Goal: Task Accomplishment & Management: Use online tool/utility

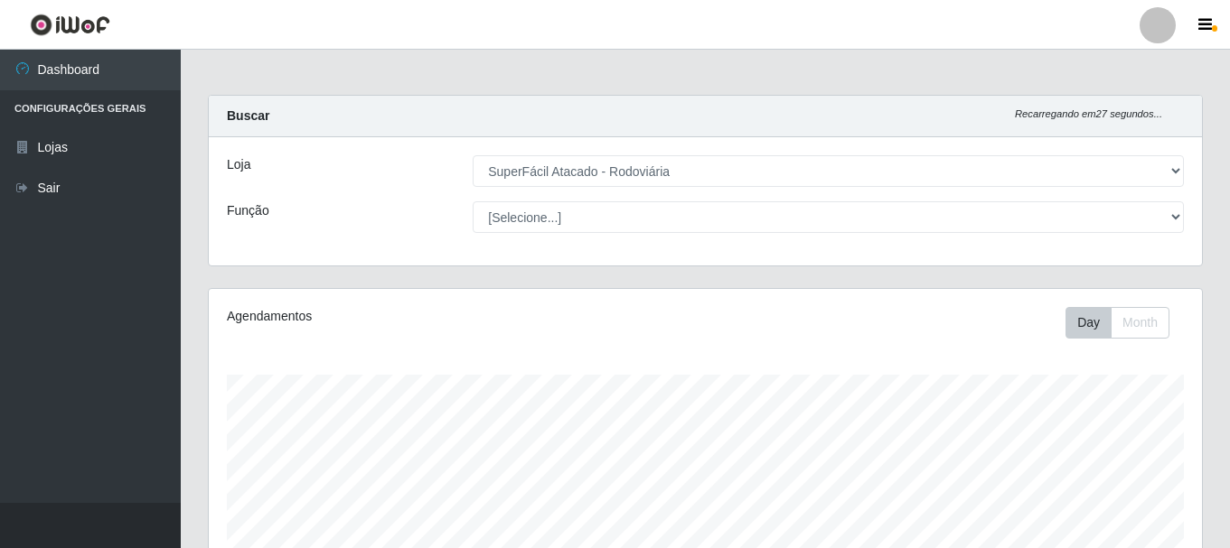
select select "400"
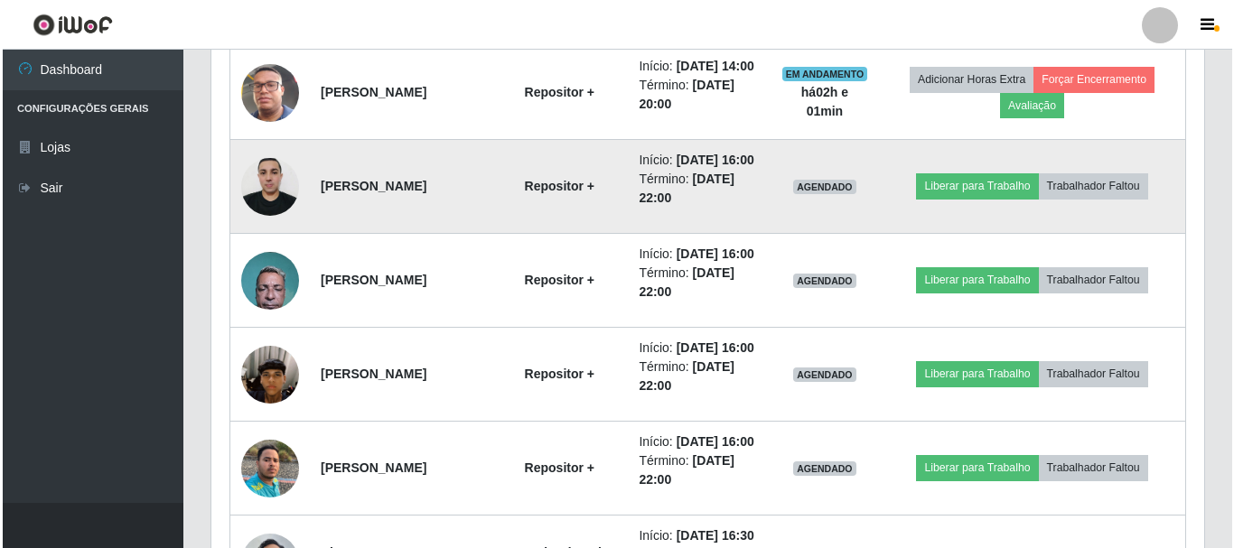
scroll to position [872, 0]
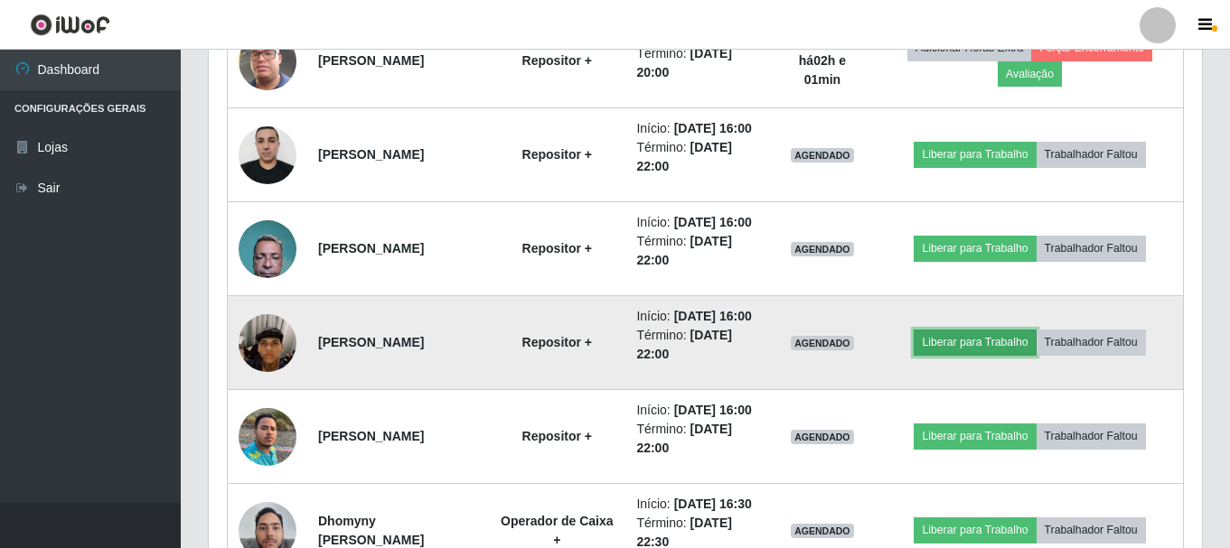
click at [987, 355] on button "Liberar para Trabalho" at bounding box center [974, 342] width 122 height 25
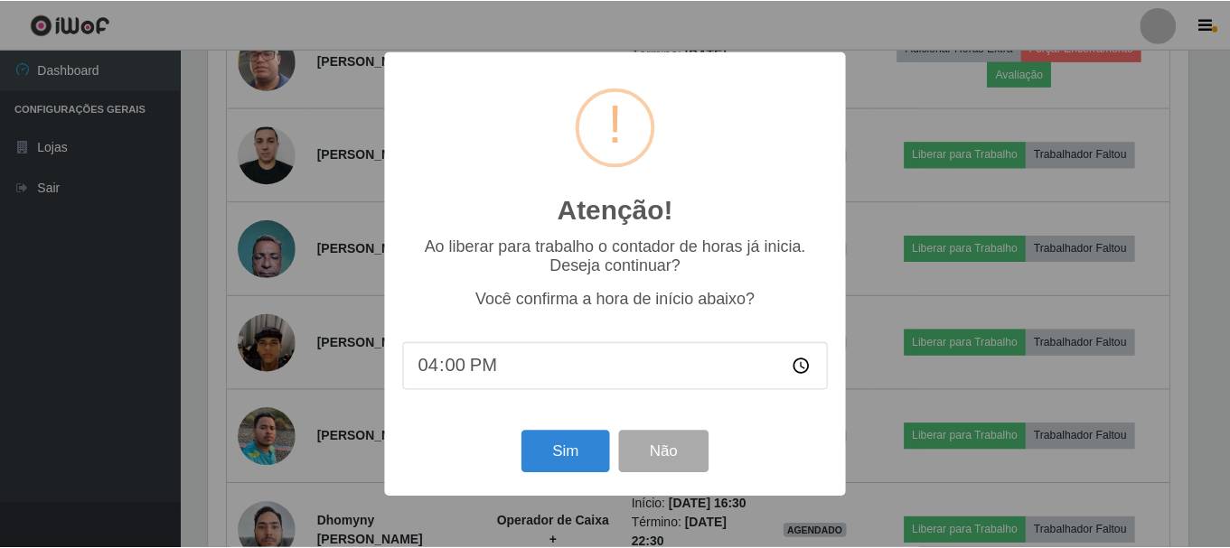
scroll to position [375, 984]
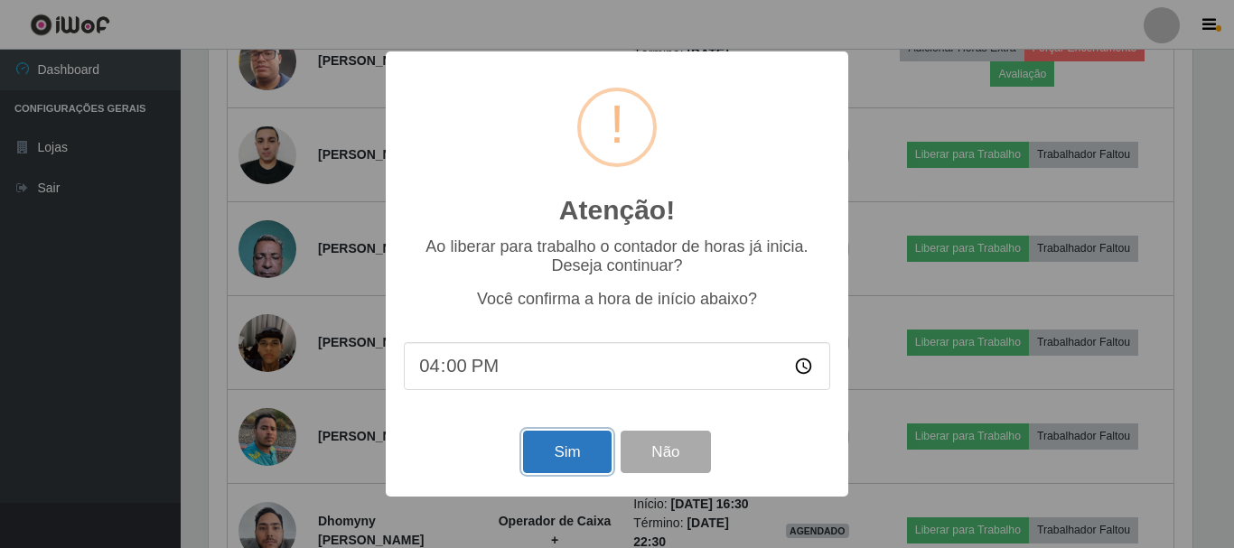
click at [578, 451] on button "Sim" at bounding box center [567, 452] width 88 height 42
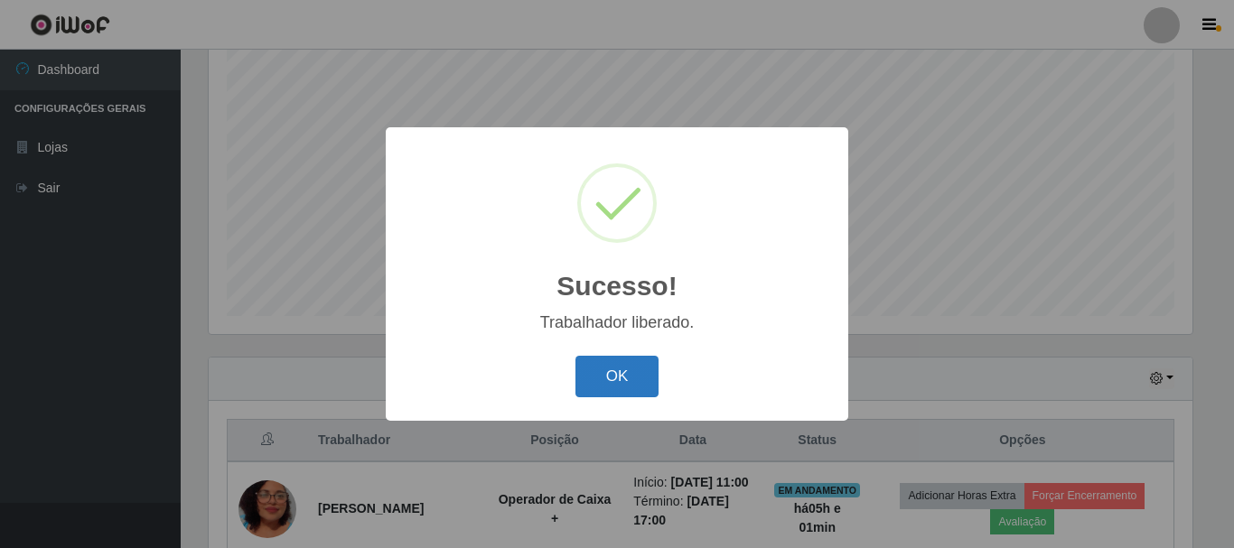
click at [594, 389] on button "OK" at bounding box center [618, 377] width 84 height 42
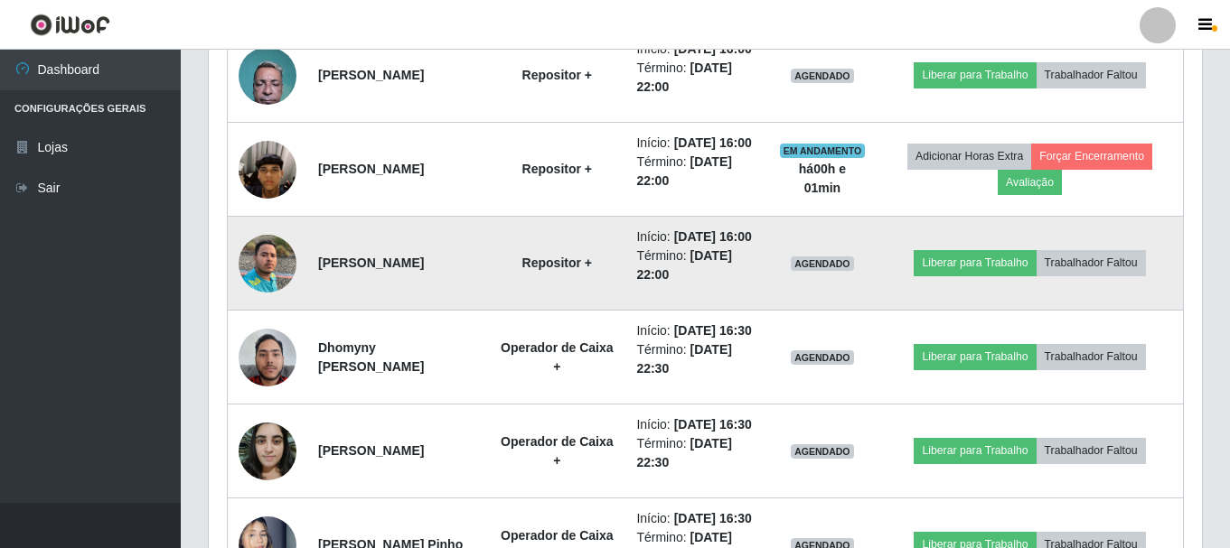
scroll to position [1053, 0]
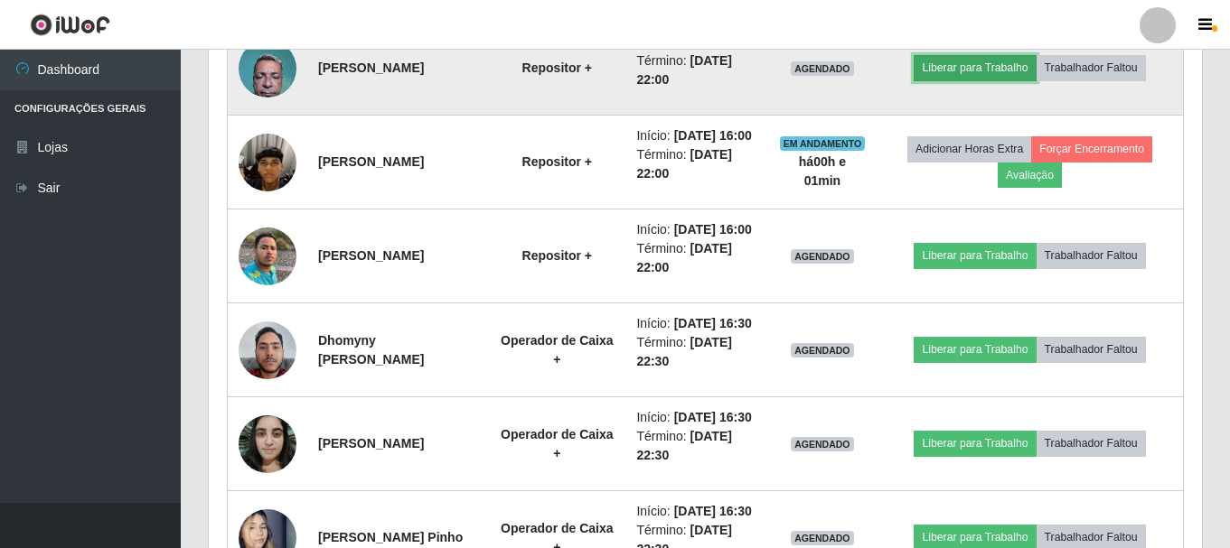
click at [974, 80] on button "Liberar para Trabalho" at bounding box center [974, 67] width 122 height 25
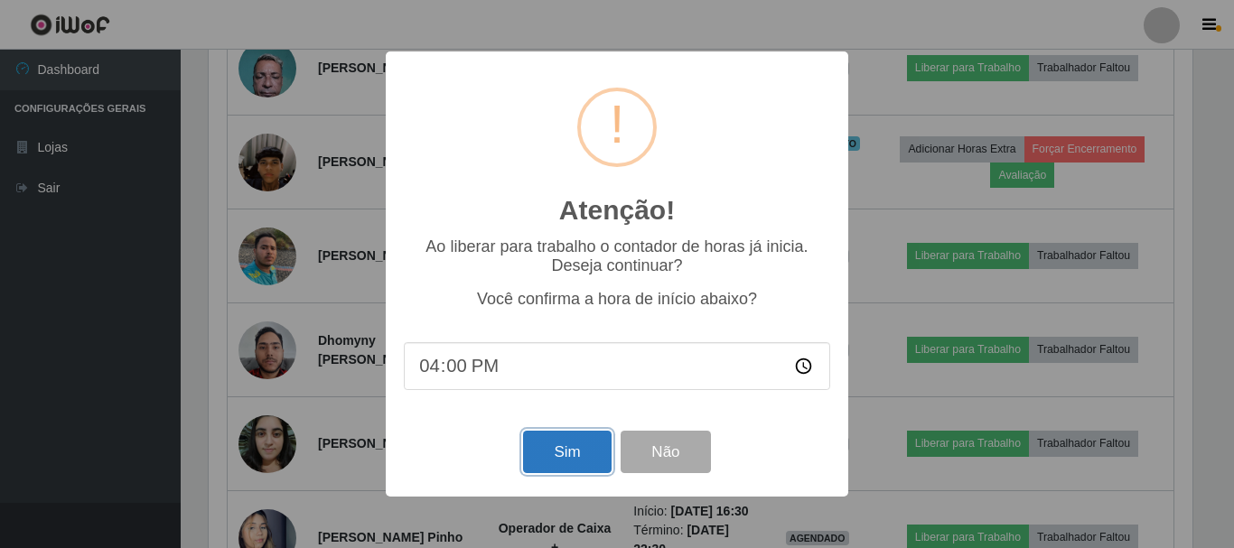
click at [541, 443] on button "Sim" at bounding box center [567, 452] width 88 height 42
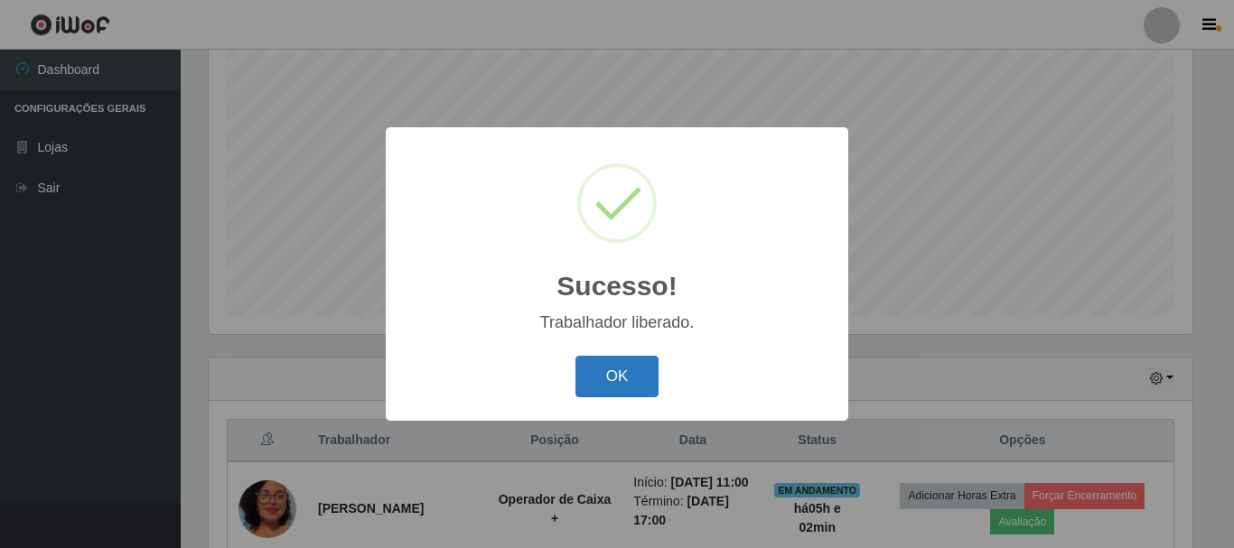
click at [609, 364] on button "OK" at bounding box center [618, 377] width 84 height 42
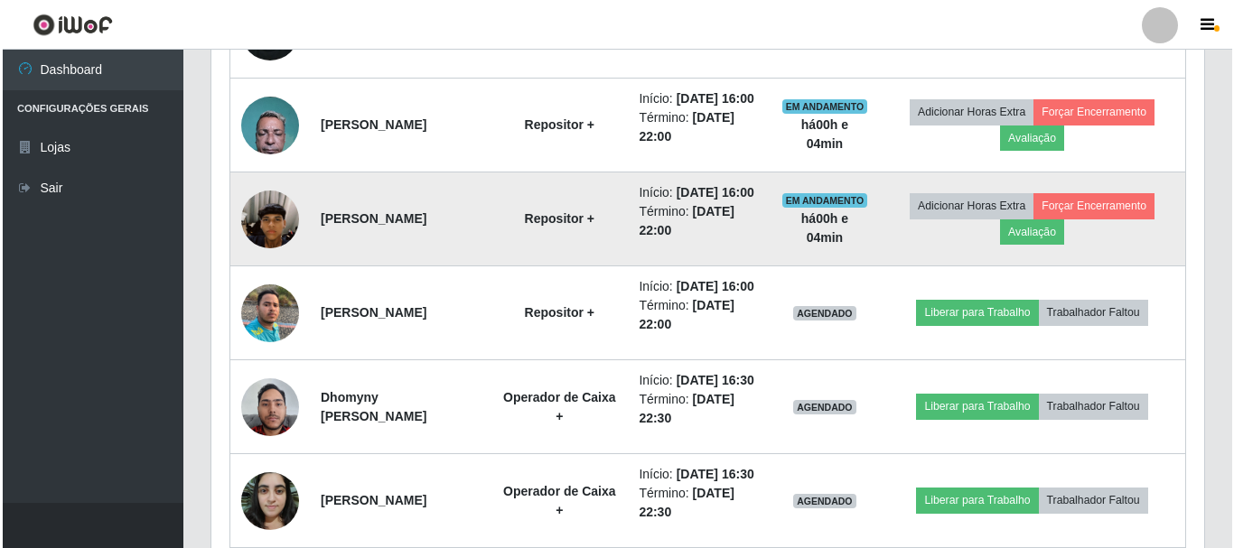
scroll to position [1053, 0]
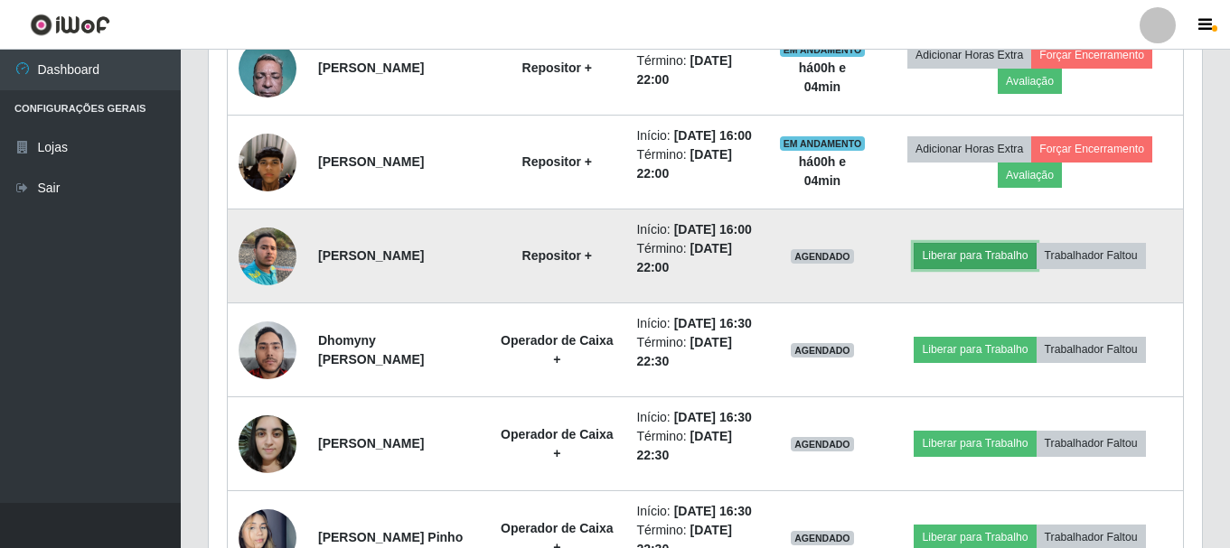
click at [975, 268] on button "Liberar para Trabalho" at bounding box center [974, 255] width 122 height 25
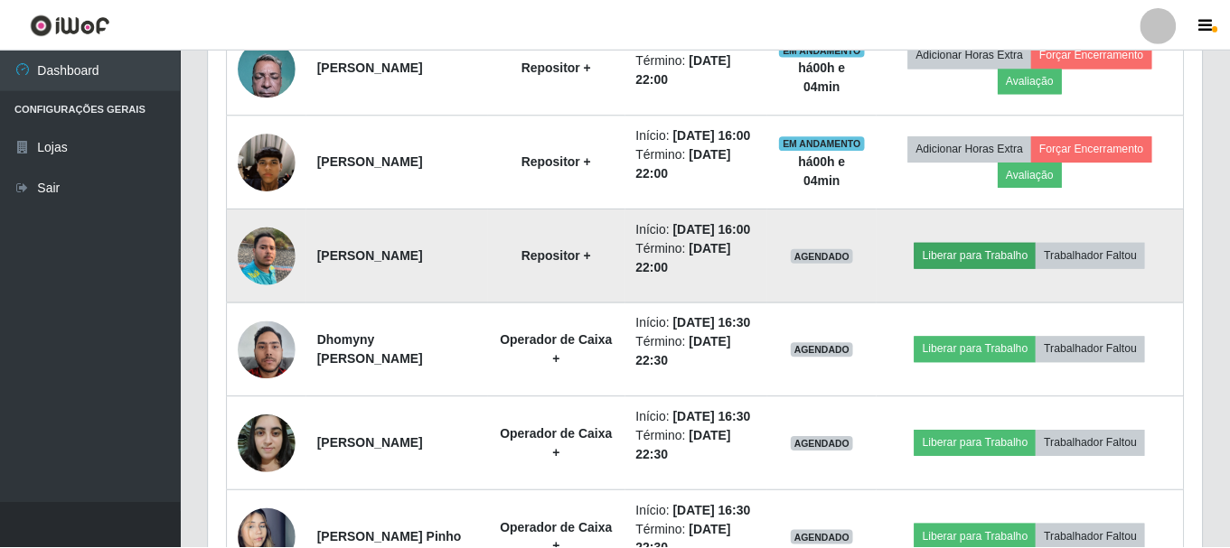
scroll to position [375, 984]
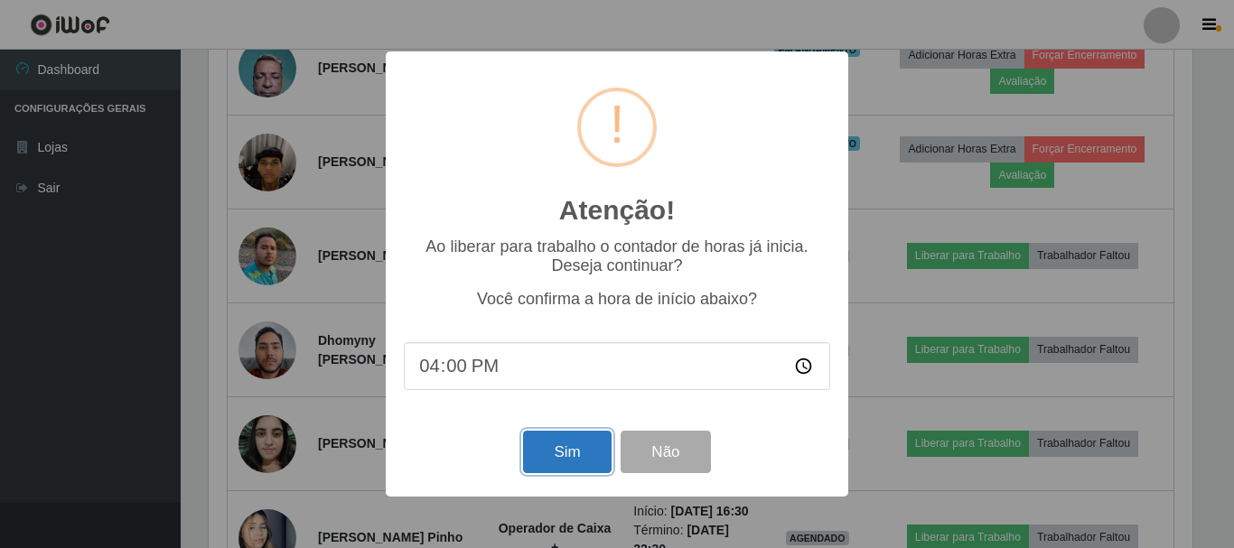
click at [561, 453] on button "Sim" at bounding box center [567, 452] width 88 height 42
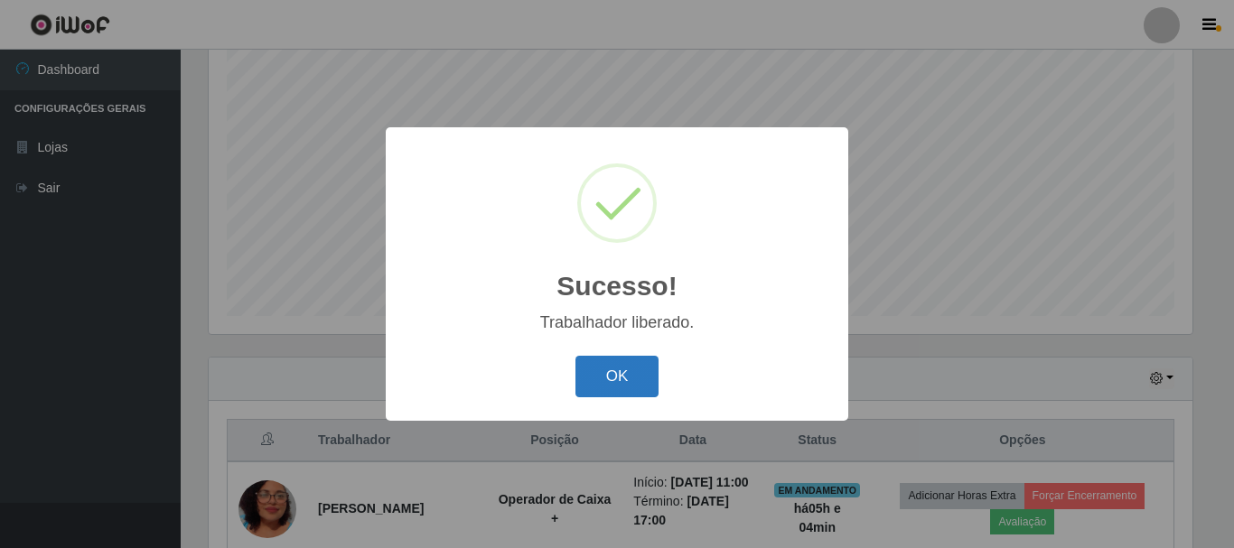
click at [594, 377] on button "OK" at bounding box center [618, 377] width 84 height 42
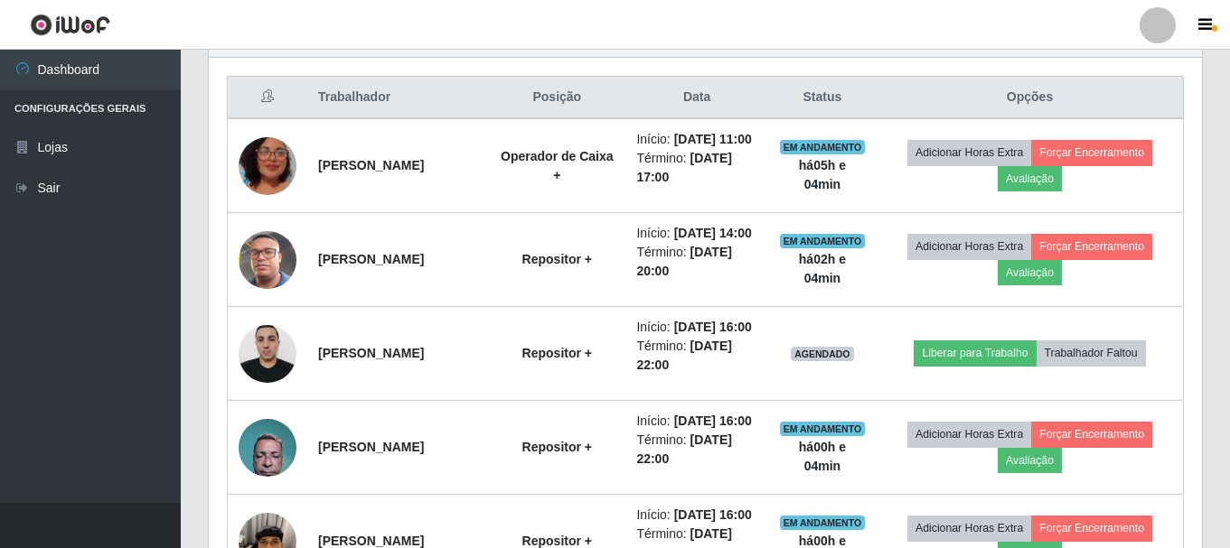
scroll to position [781, 0]
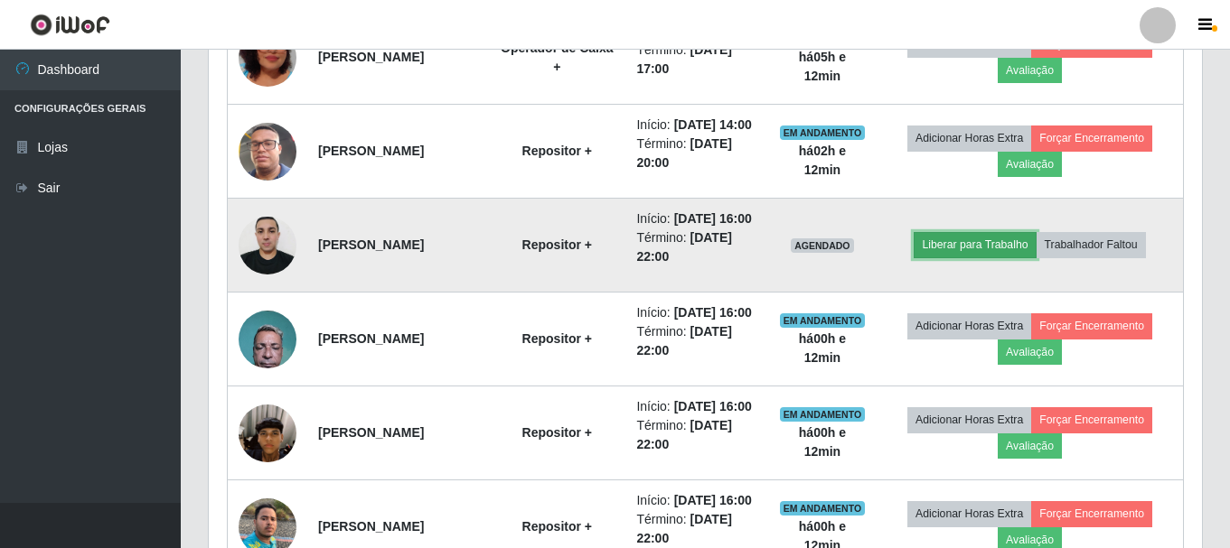
click at [983, 257] on button "Liberar para Trabalho" at bounding box center [974, 244] width 122 height 25
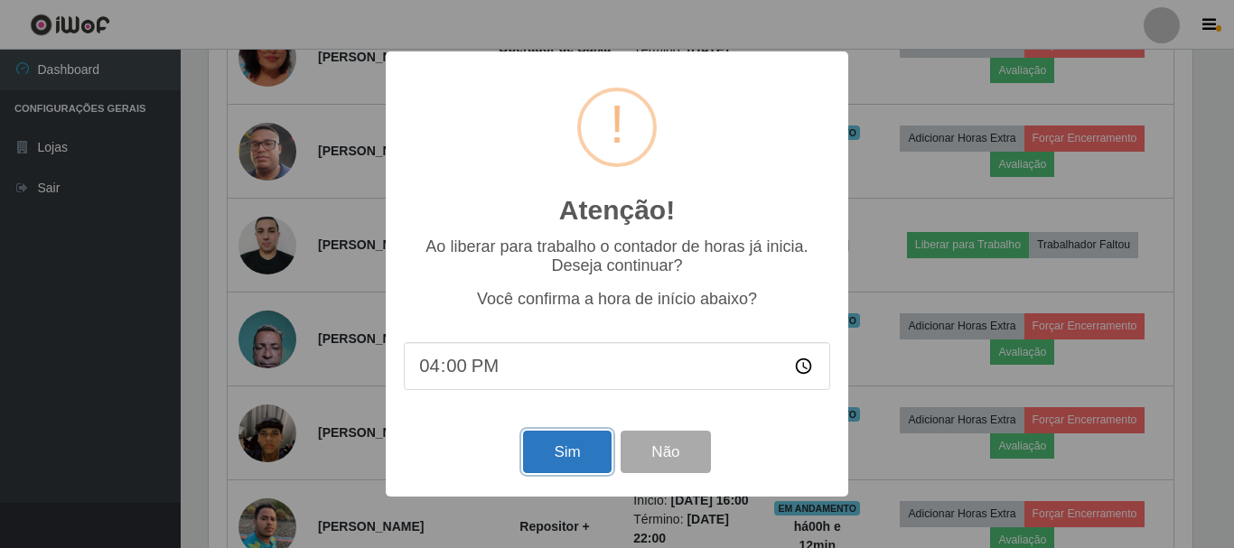
click at [584, 447] on button "Sim" at bounding box center [567, 452] width 88 height 42
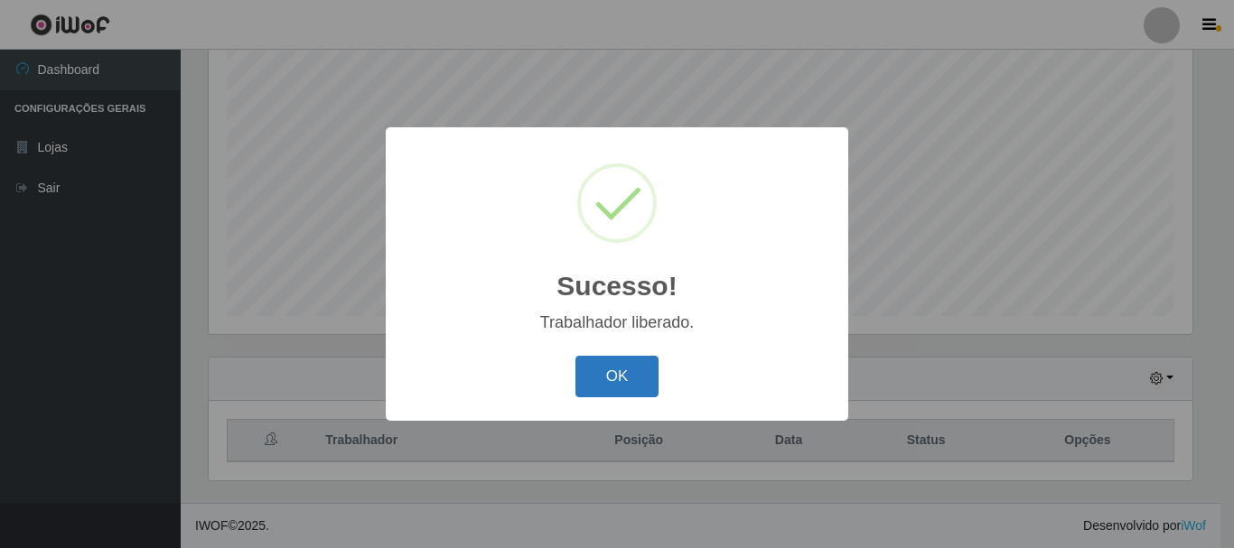
click at [620, 372] on button "OK" at bounding box center [618, 377] width 84 height 42
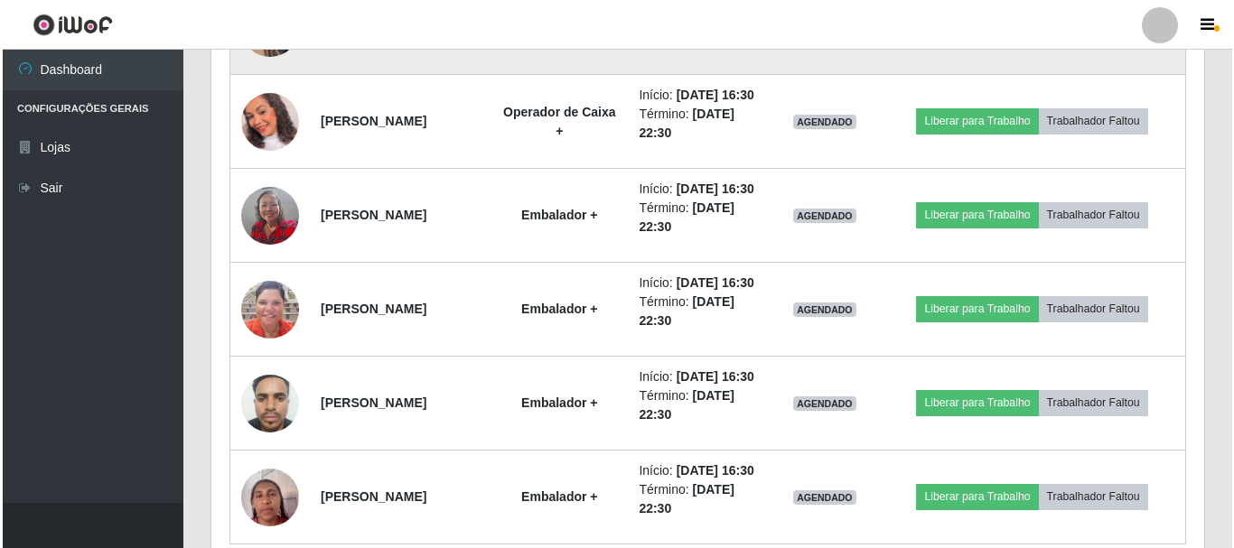
scroll to position [1595, 0]
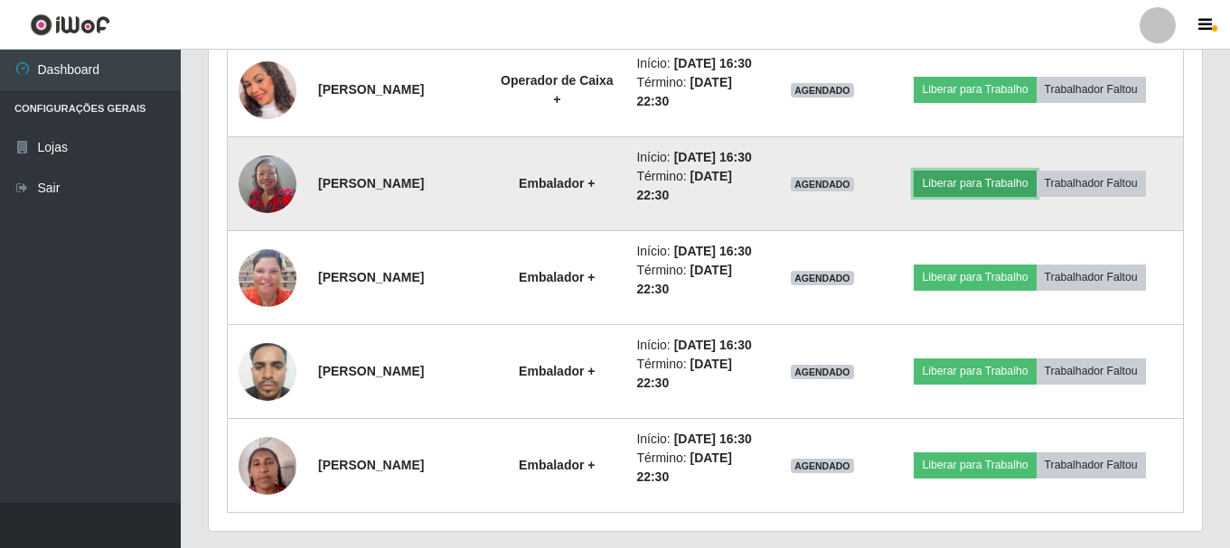
click at [970, 196] on button "Liberar para Trabalho" at bounding box center [974, 183] width 122 height 25
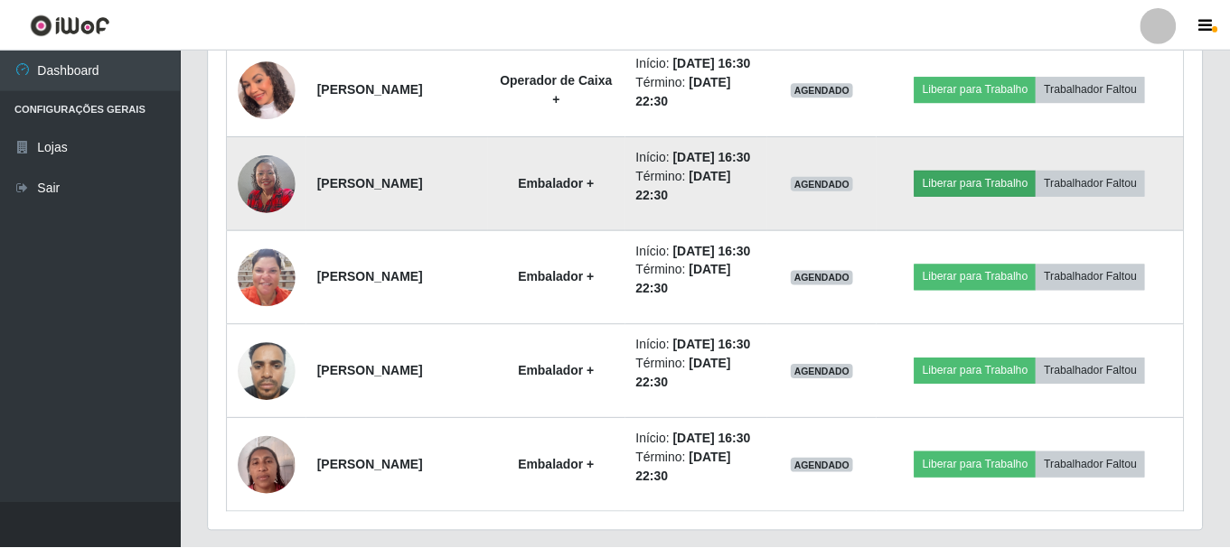
scroll to position [375, 984]
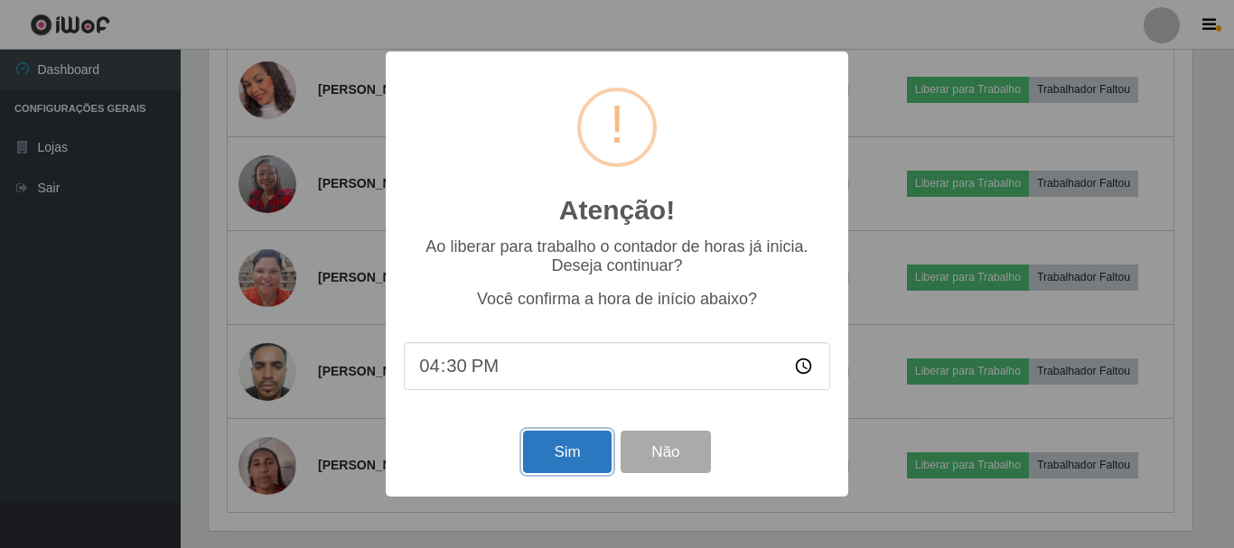
click at [566, 462] on button "Sim" at bounding box center [567, 452] width 88 height 42
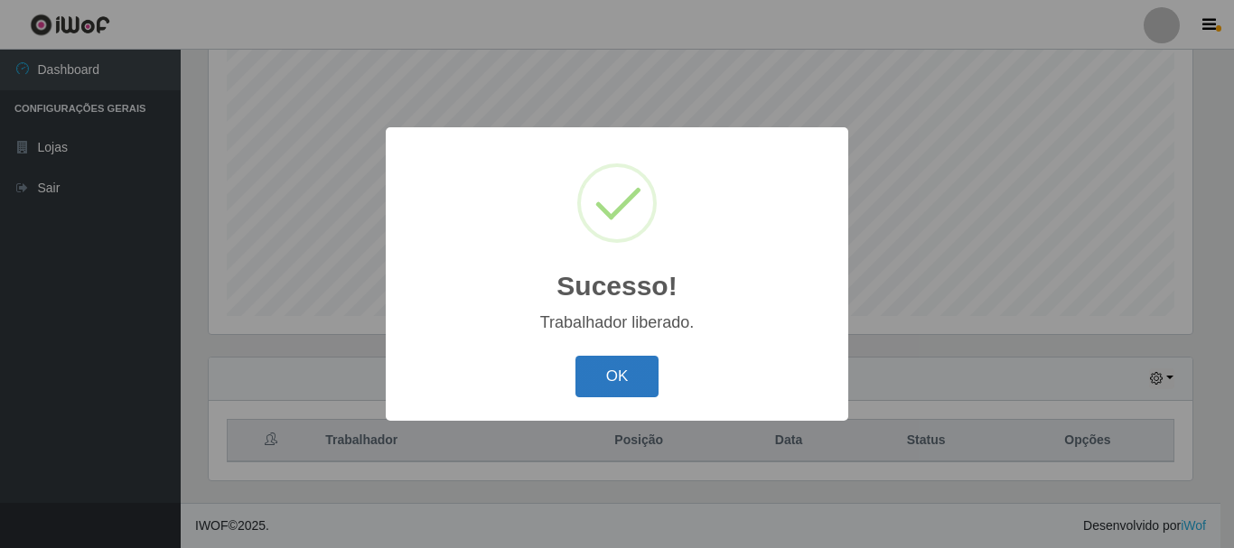
click at [604, 381] on button "OK" at bounding box center [618, 377] width 84 height 42
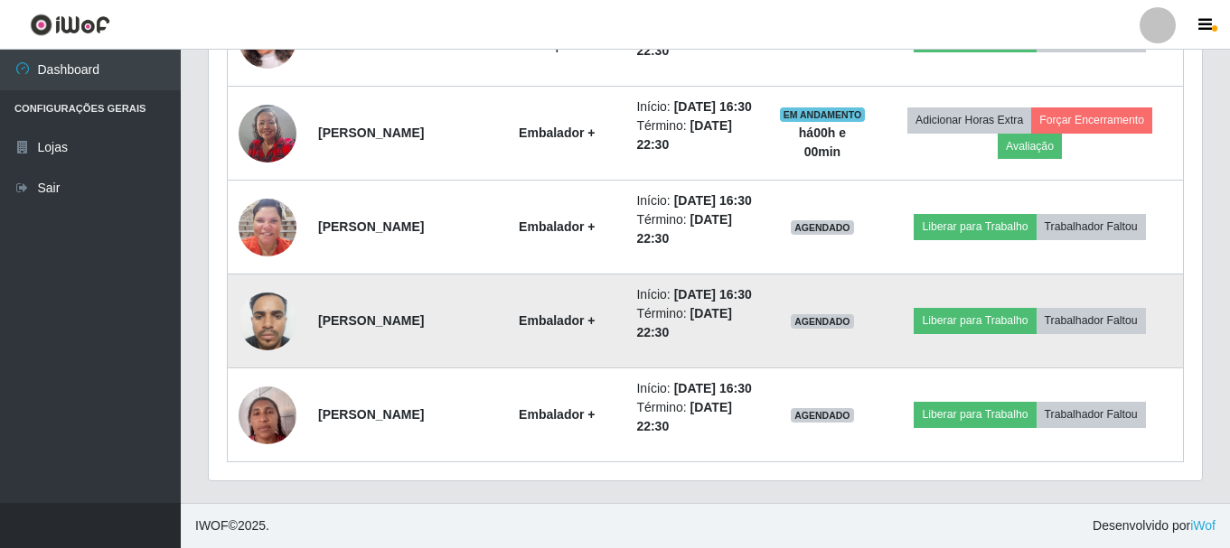
scroll to position [1775, 0]
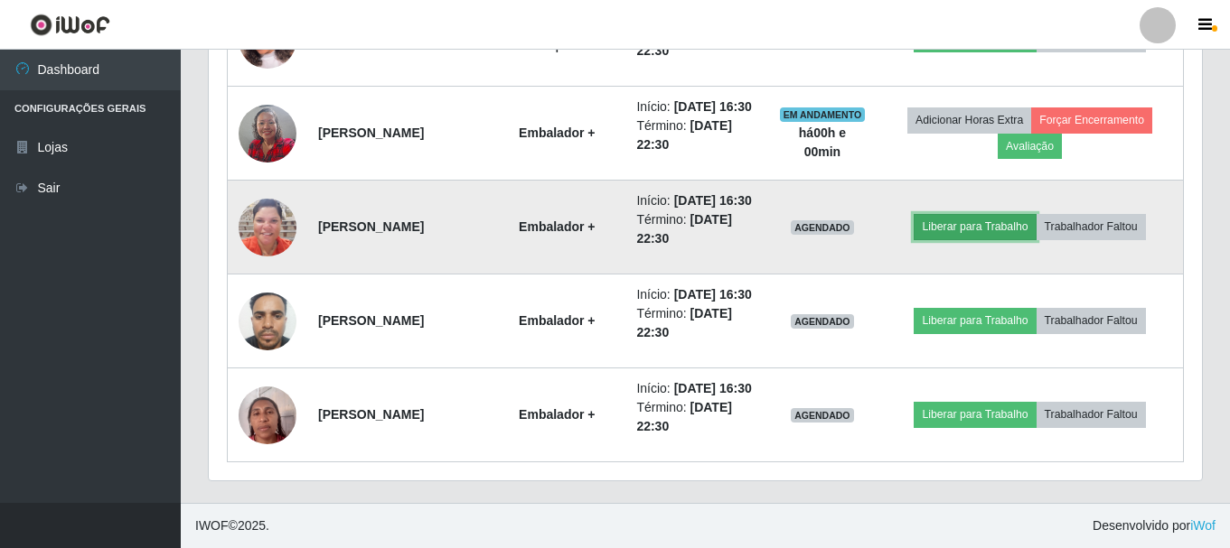
click at [984, 239] on button "Liberar para Trabalho" at bounding box center [974, 226] width 122 height 25
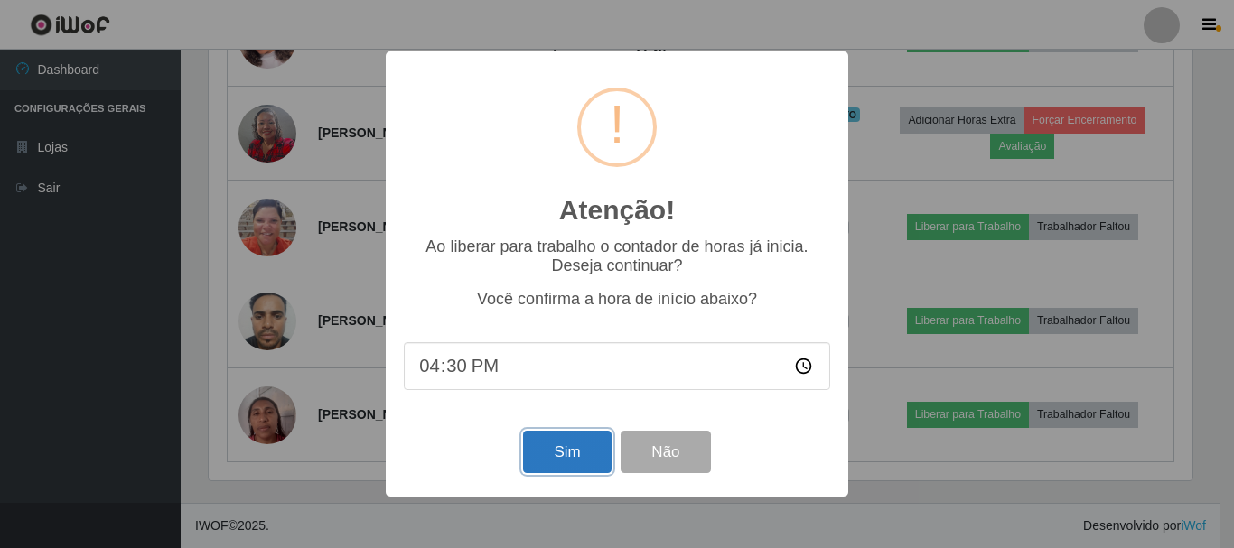
click at [562, 457] on button "Sim" at bounding box center [567, 452] width 88 height 42
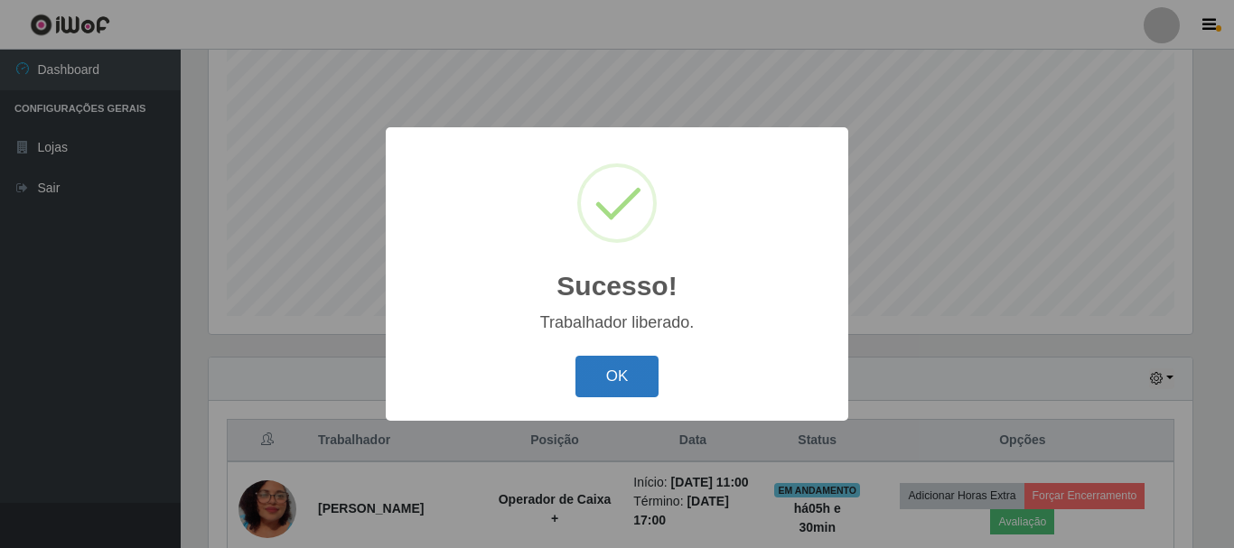
click at [598, 375] on button "OK" at bounding box center [618, 377] width 84 height 42
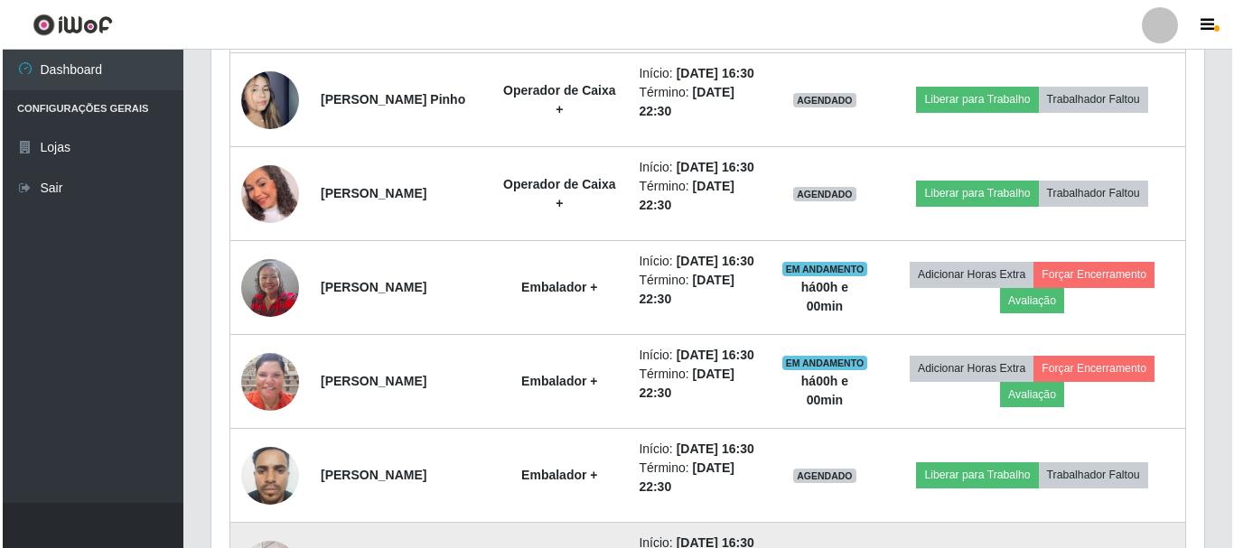
scroll to position [1459, 0]
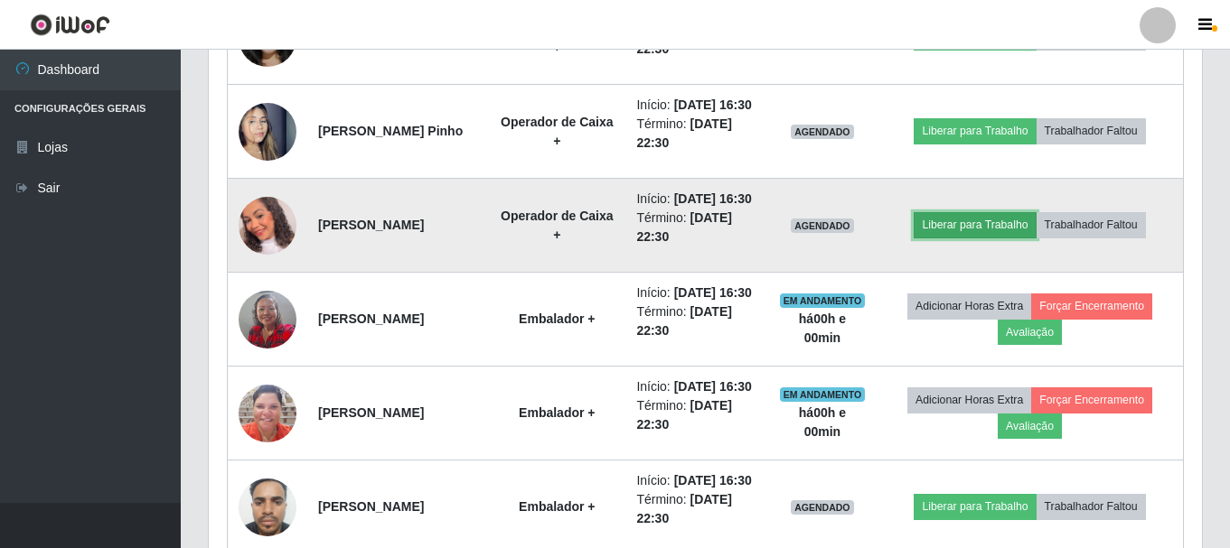
click at [967, 238] on button "Liberar para Trabalho" at bounding box center [974, 224] width 122 height 25
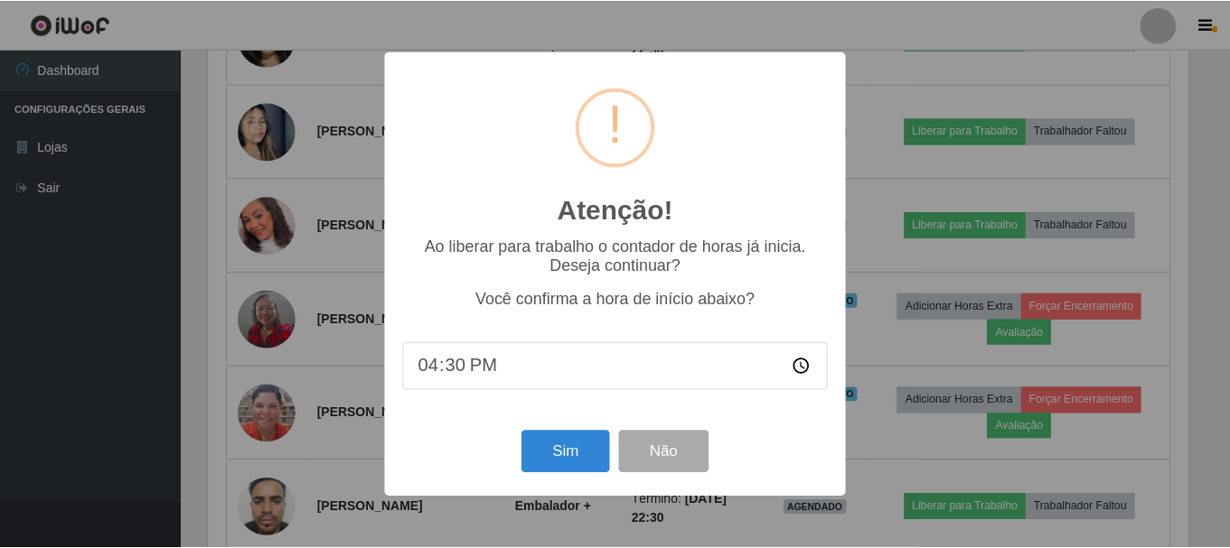
scroll to position [375, 984]
click at [561, 451] on button "Sim" at bounding box center [567, 452] width 88 height 42
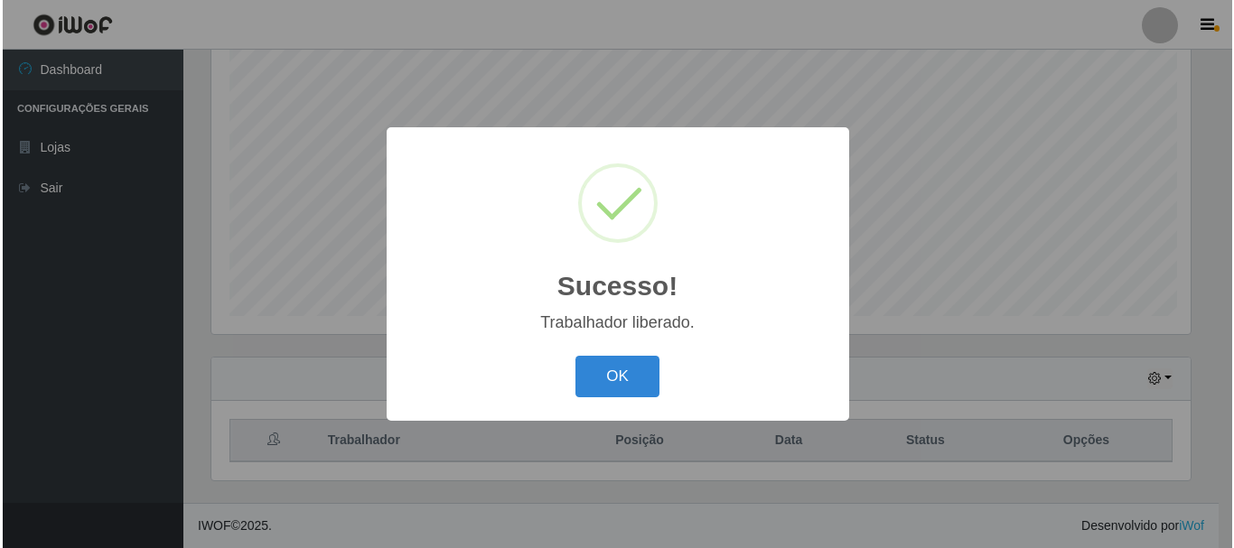
scroll to position [0, 0]
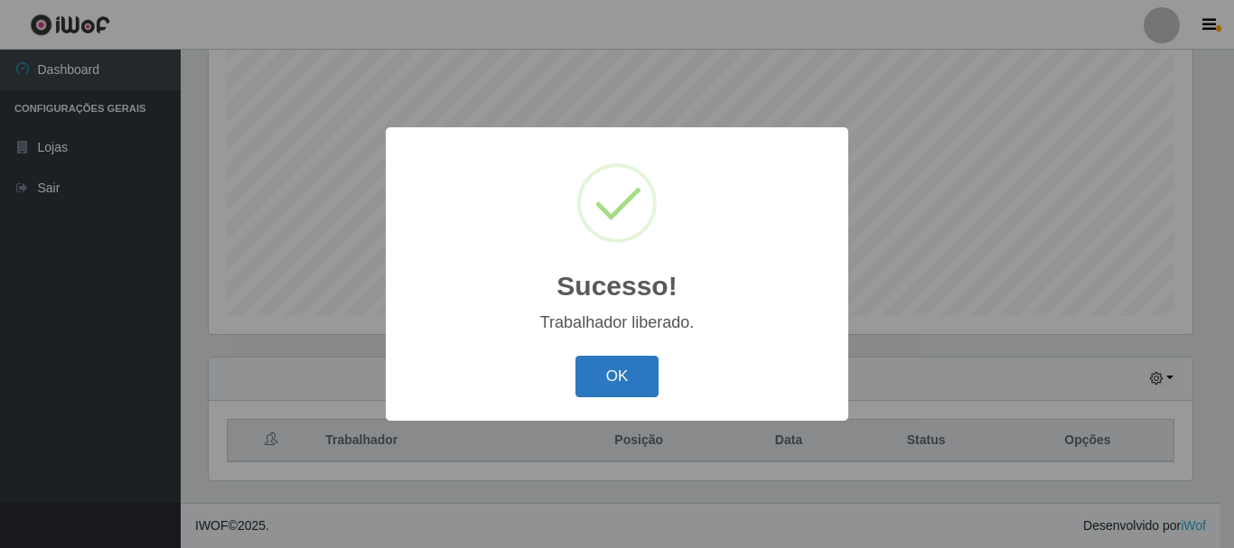
click at [641, 390] on button "OK" at bounding box center [618, 377] width 84 height 42
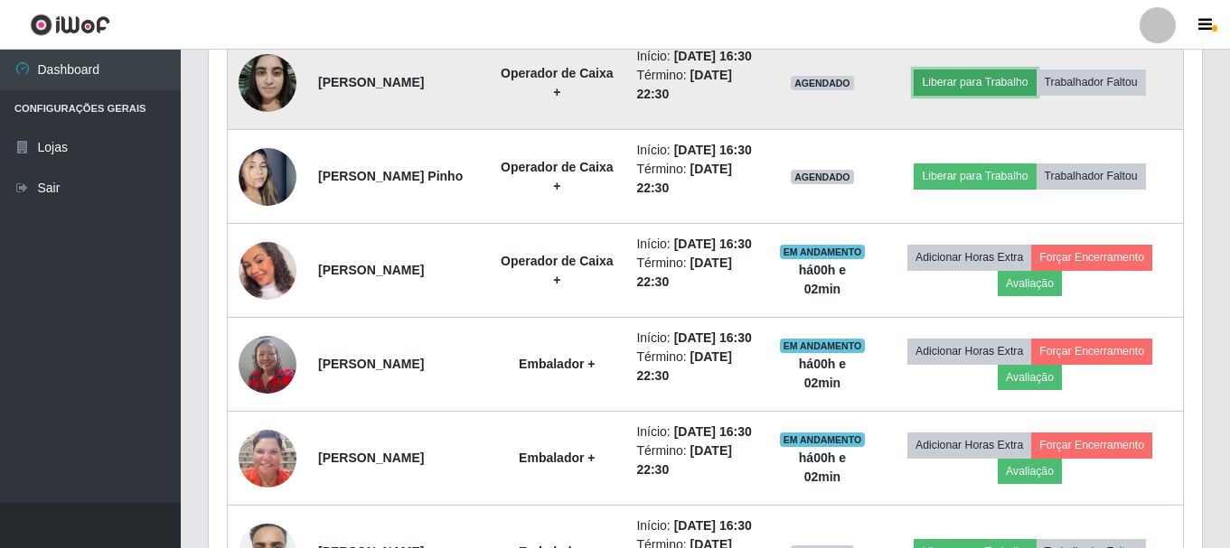
click at [969, 95] on button "Liberar para Trabalho" at bounding box center [974, 82] width 122 height 25
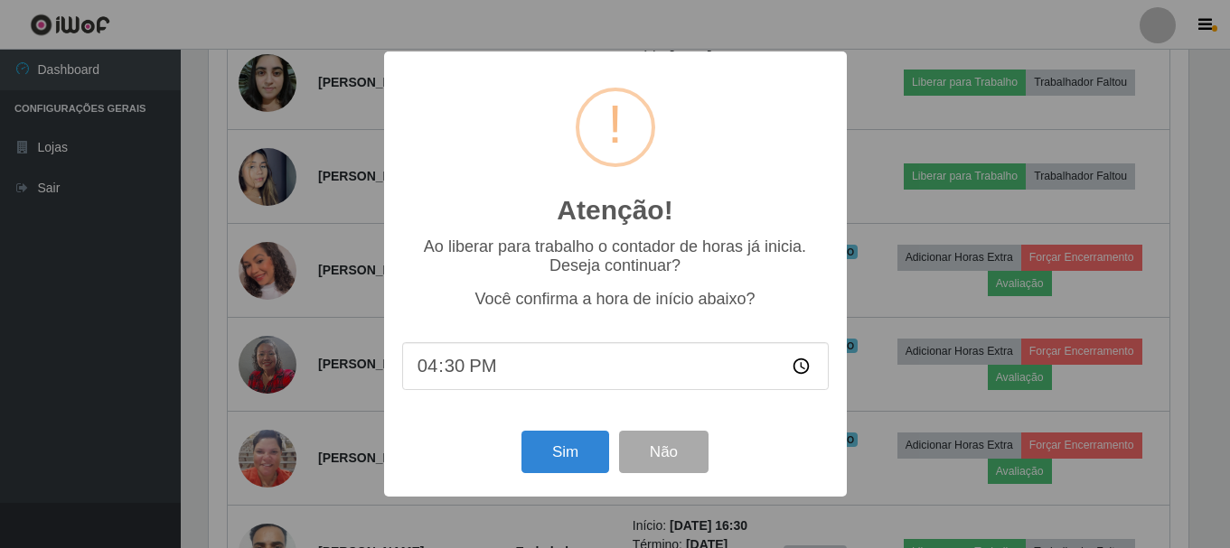
scroll to position [375, 984]
click at [530, 463] on button "Sim" at bounding box center [567, 452] width 88 height 42
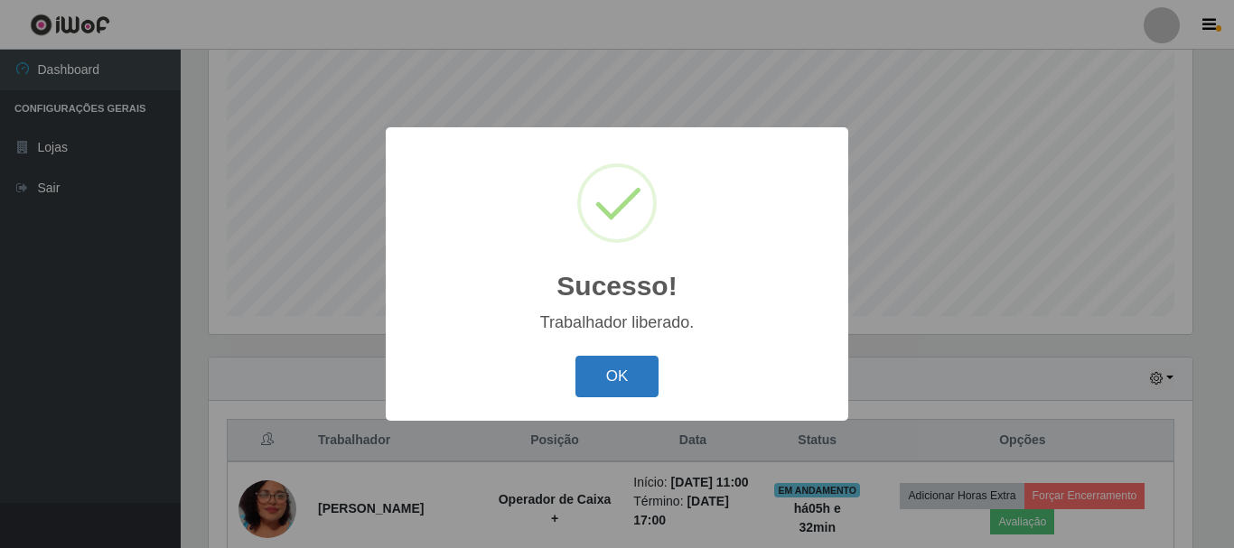
click at [615, 374] on button "OK" at bounding box center [618, 377] width 84 height 42
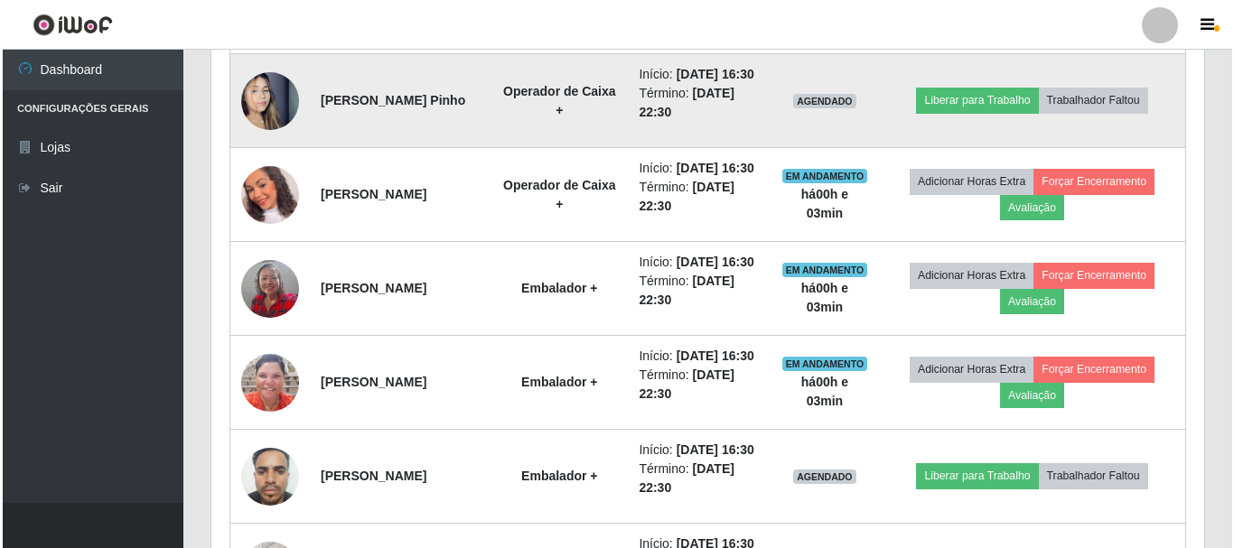
scroll to position [1504, 0]
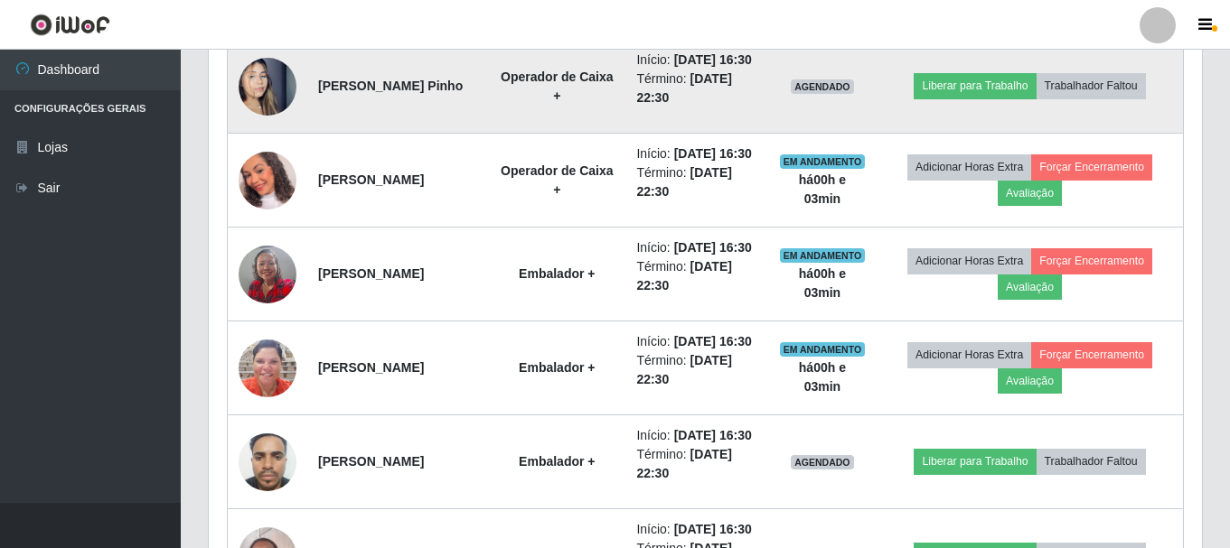
click at [992, 134] on td "Liberar para Trabalho Trabalhador Faltou" at bounding box center [1029, 87] width 306 height 94
click at [991, 98] on button "Liberar para Trabalho" at bounding box center [974, 85] width 122 height 25
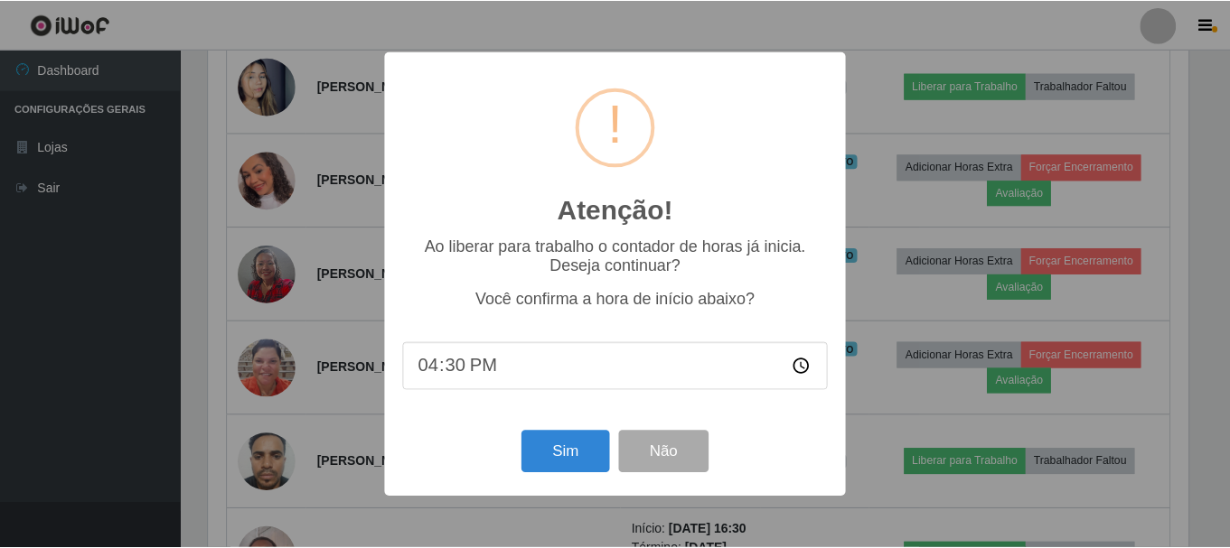
scroll to position [375, 984]
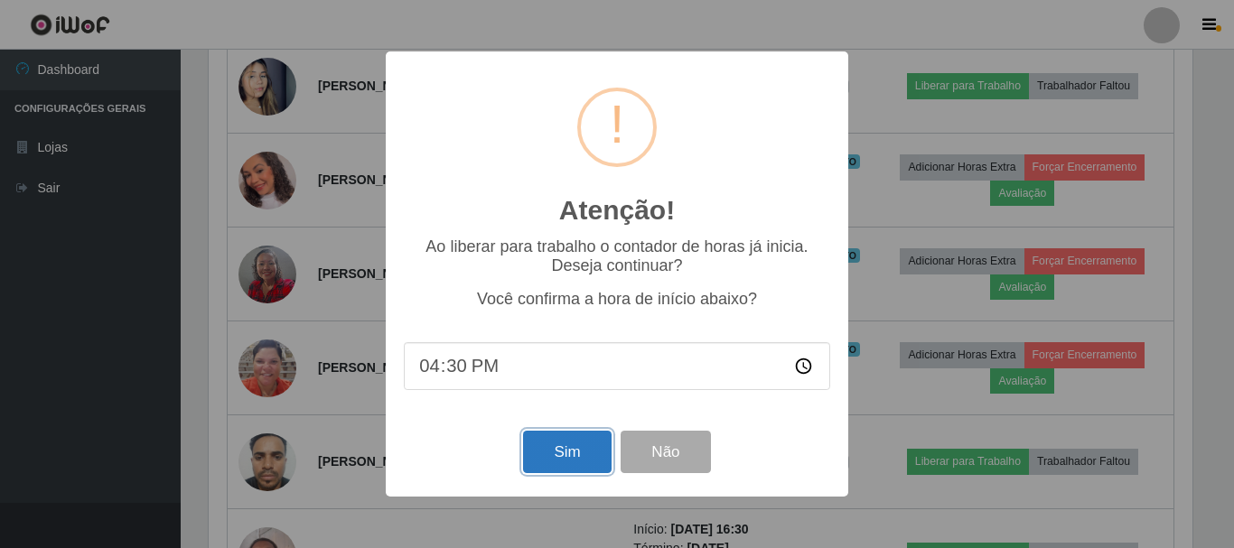
click at [568, 460] on button "Sim" at bounding box center [567, 452] width 88 height 42
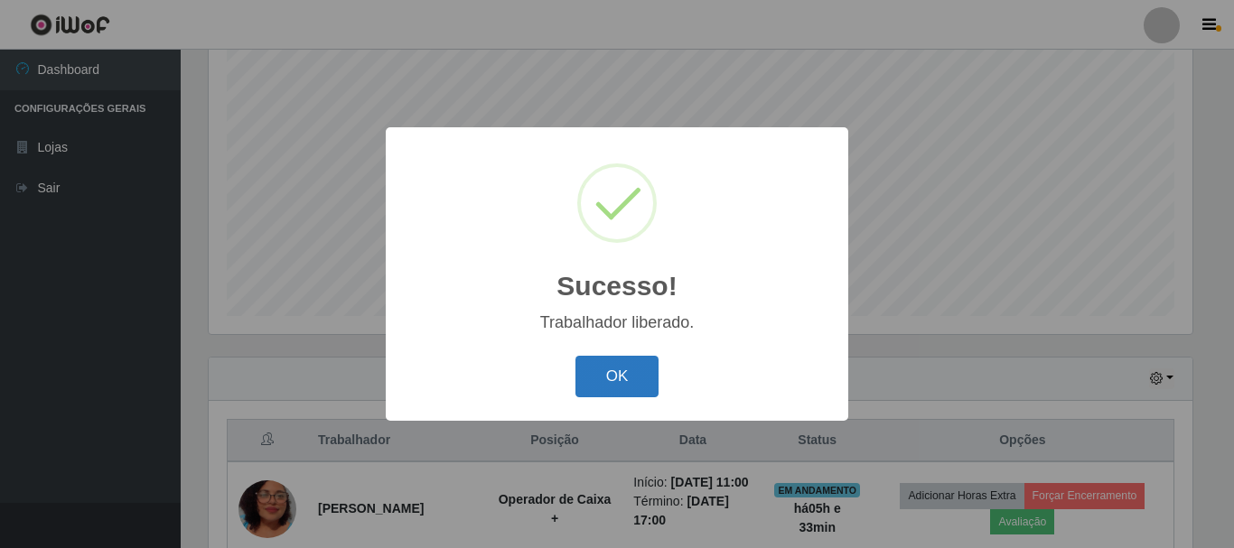
click at [621, 366] on button "OK" at bounding box center [618, 377] width 84 height 42
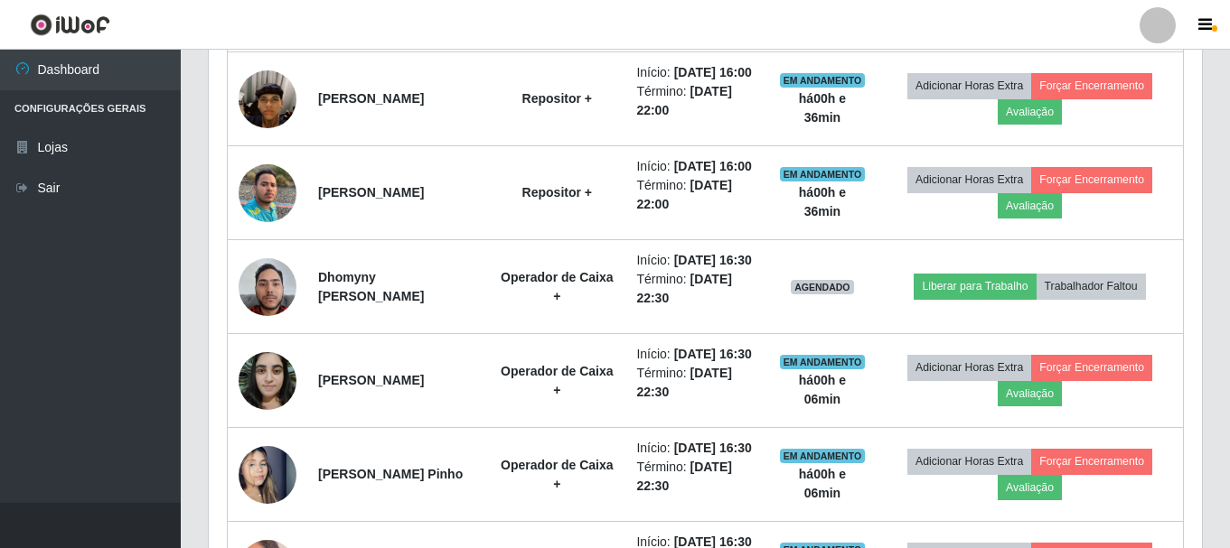
scroll to position [1188, 0]
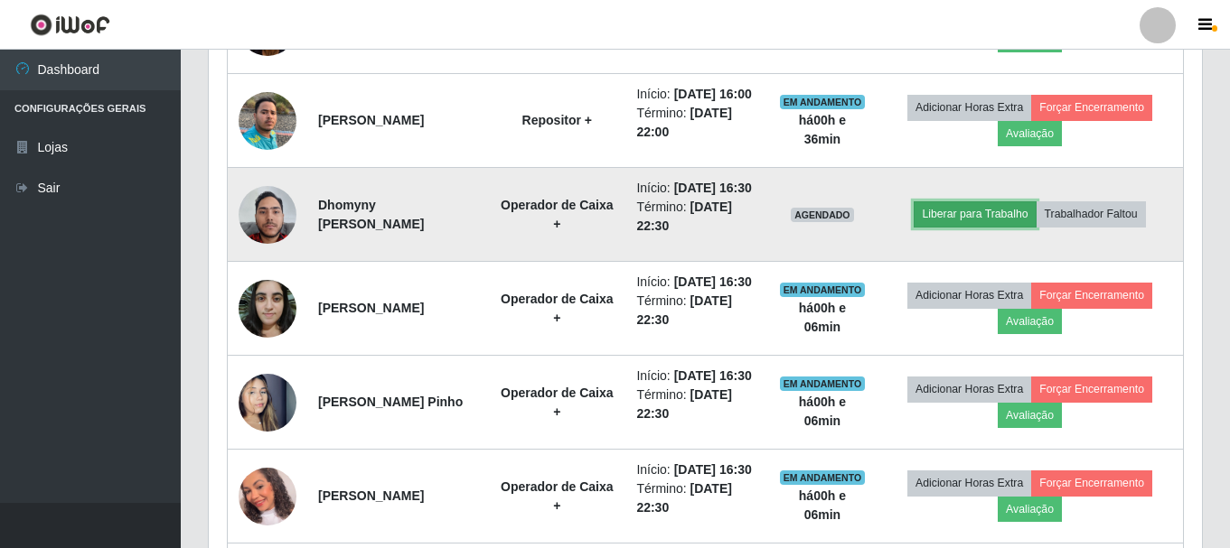
click at [955, 227] on button "Liberar para Trabalho" at bounding box center [974, 213] width 122 height 25
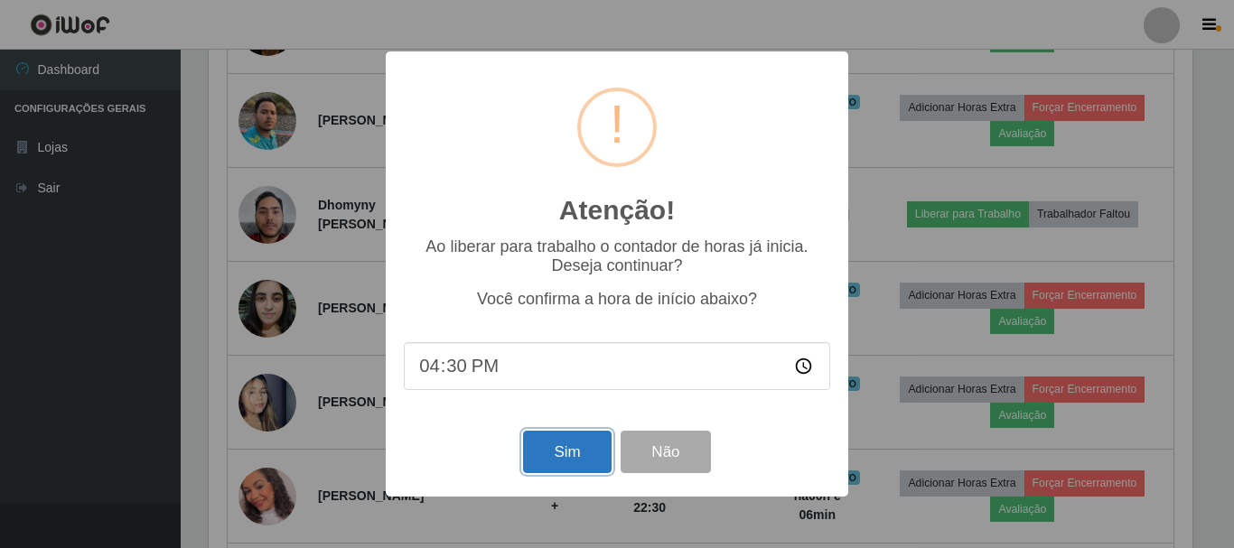
click at [557, 454] on button "Sim" at bounding box center [567, 452] width 88 height 42
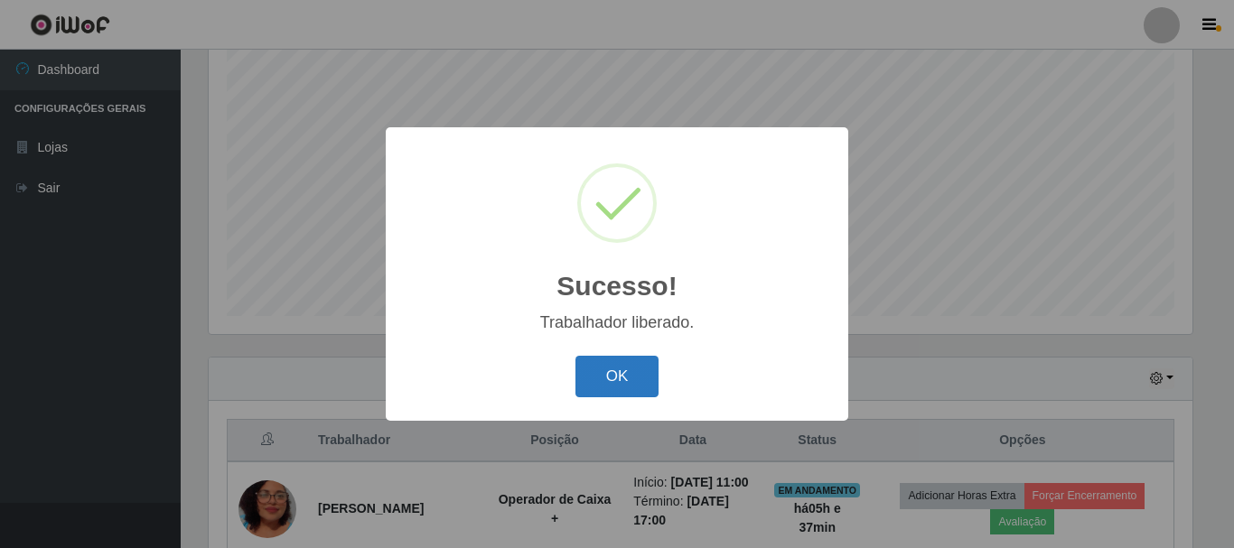
click at [643, 391] on button "OK" at bounding box center [618, 377] width 84 height 42
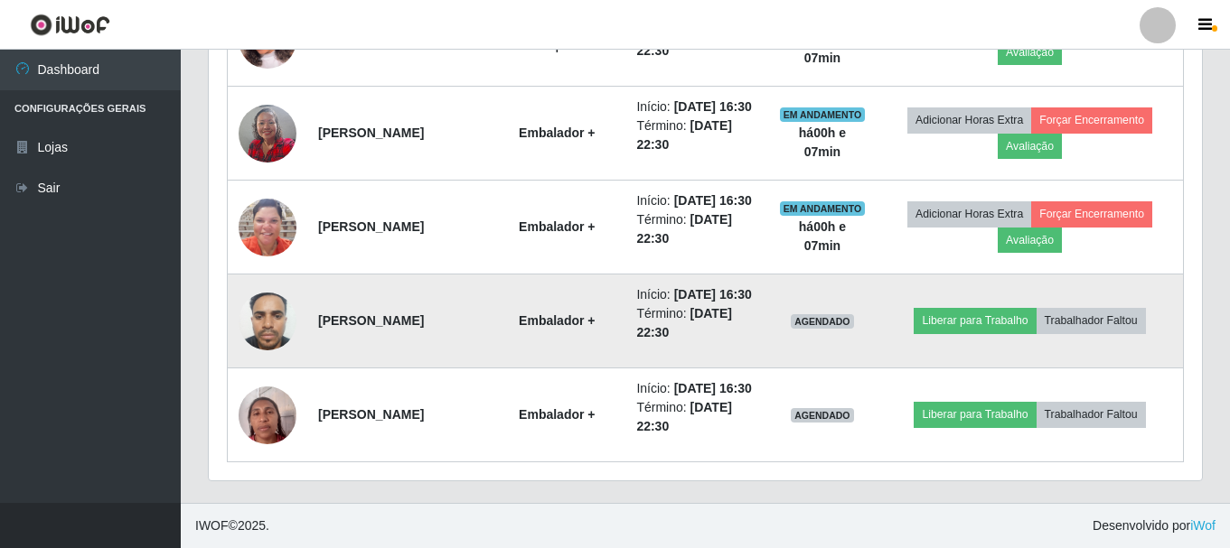
scroll to position [1911, 0]
click at [998, 308] on button "Liberar para Trabalho" at bounding box center [974, 320] width 122 height 25
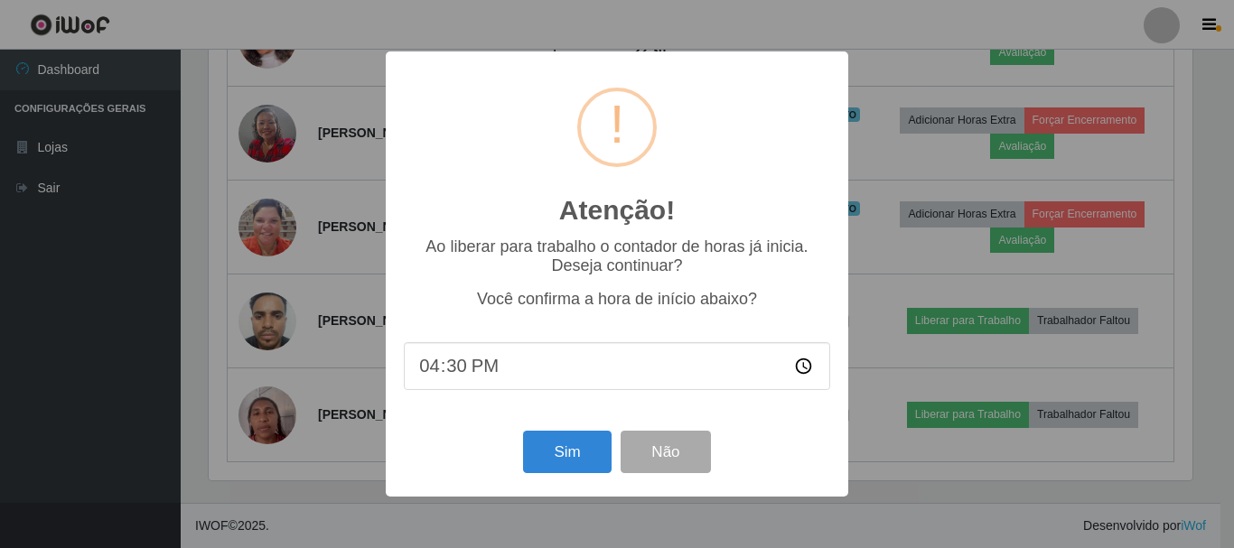
drag, startPoint x: 484, startPoint y: 371, endPoint x: 451, endPoint y: 366, distance: 33.9
click at [483, 371] on input "16:30" at bounding box center [617, 366] width 426 height 48
click at [461, 364] on input "16:30" at bounding box center [617, 366] width 426 height 48
click at [564, 450] on button "Sim" at bounding box center [567, 452] width 88 height 42
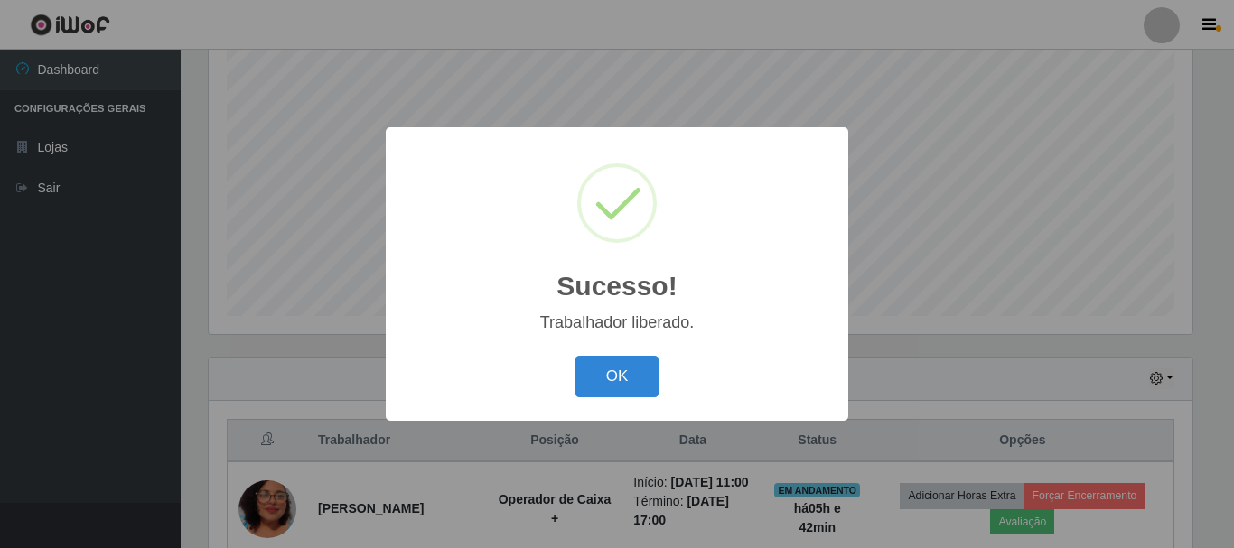
click at [661, 394] on div "OK Cancel" at bounding box center [617, 376] width 426 height 51
click at [895, 252] on div "Sucesso! × Trabalhador liberado. OK Cancel" at bounding box center [617, 274] width 1234 height 548
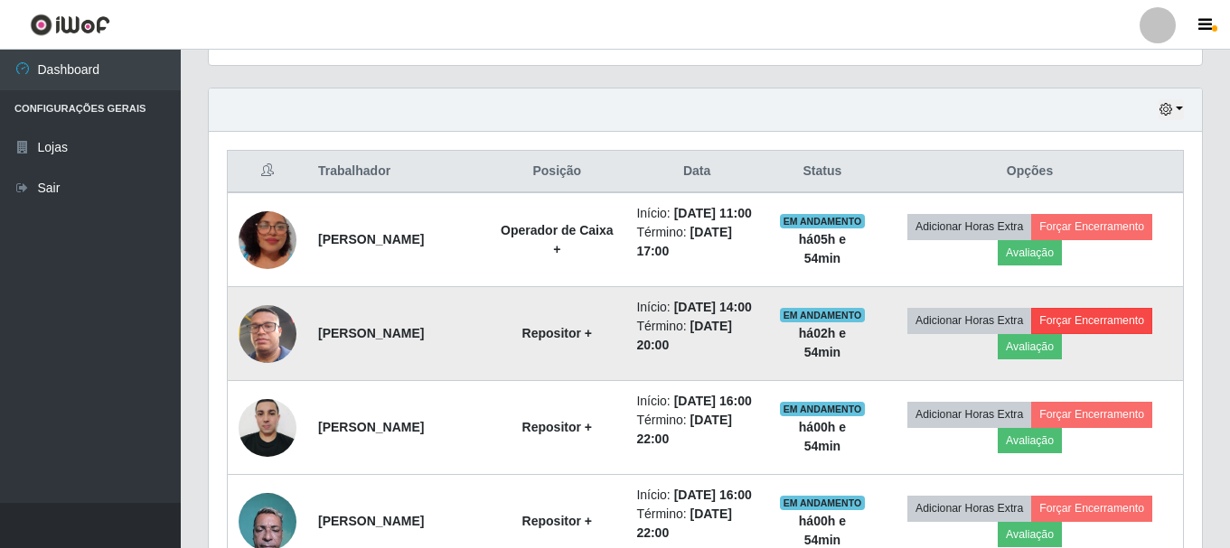
scroll to position [601, 0]
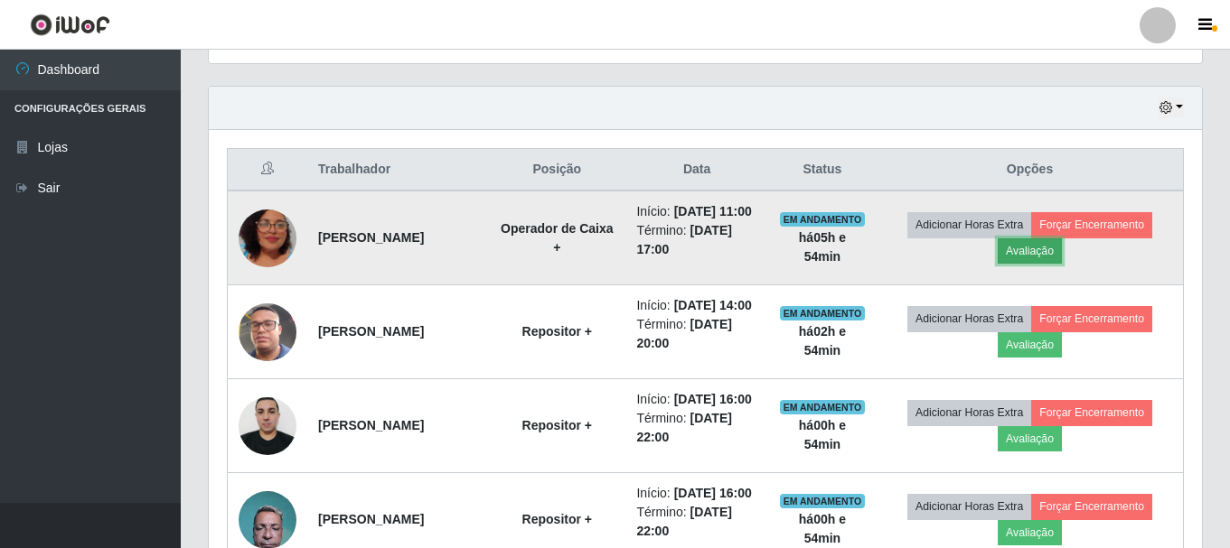
click at [1053, 264] on button "Avaliação" at bounding box center [1029, 251] width 64 height 25
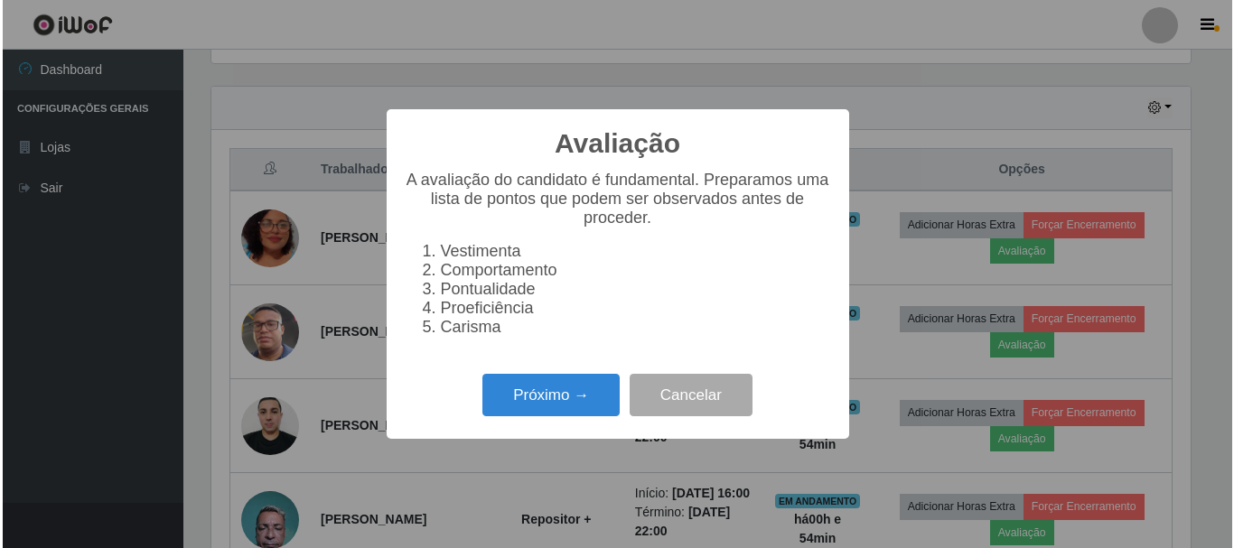
scroll to position [375, 984]
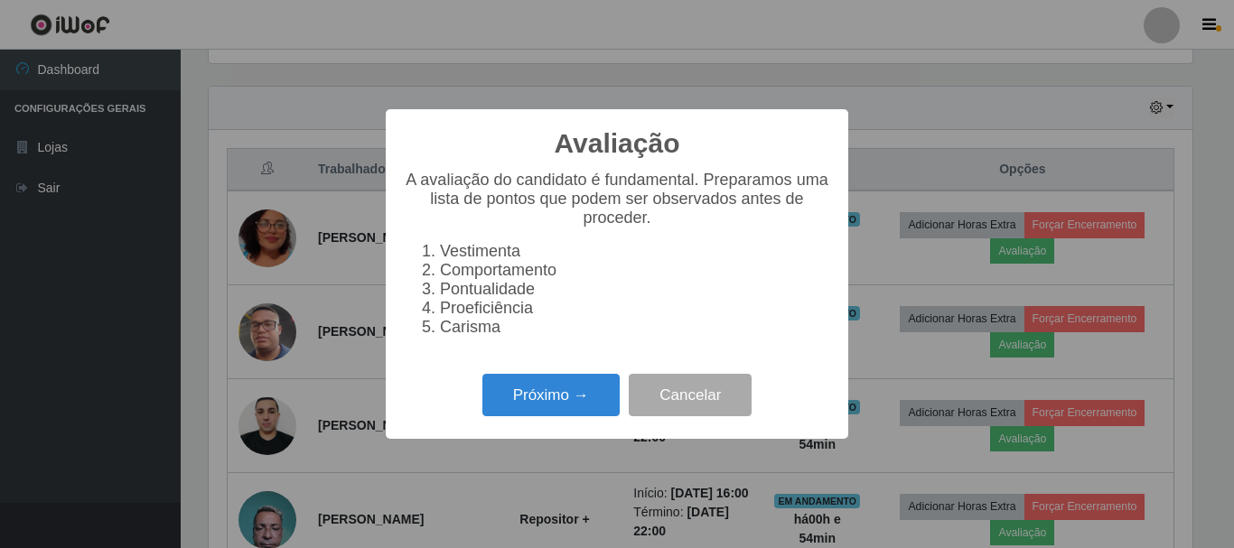
click at [907, 164] on div "Avaliação × A avaliação do candidato é fundamental. Preparamos uma lista de pon…" at bounding box center [617, 274] width 1234 height 548
click at [565, 416] on button "Próximo →" at bounding box center [550, 395] width 137 height 42
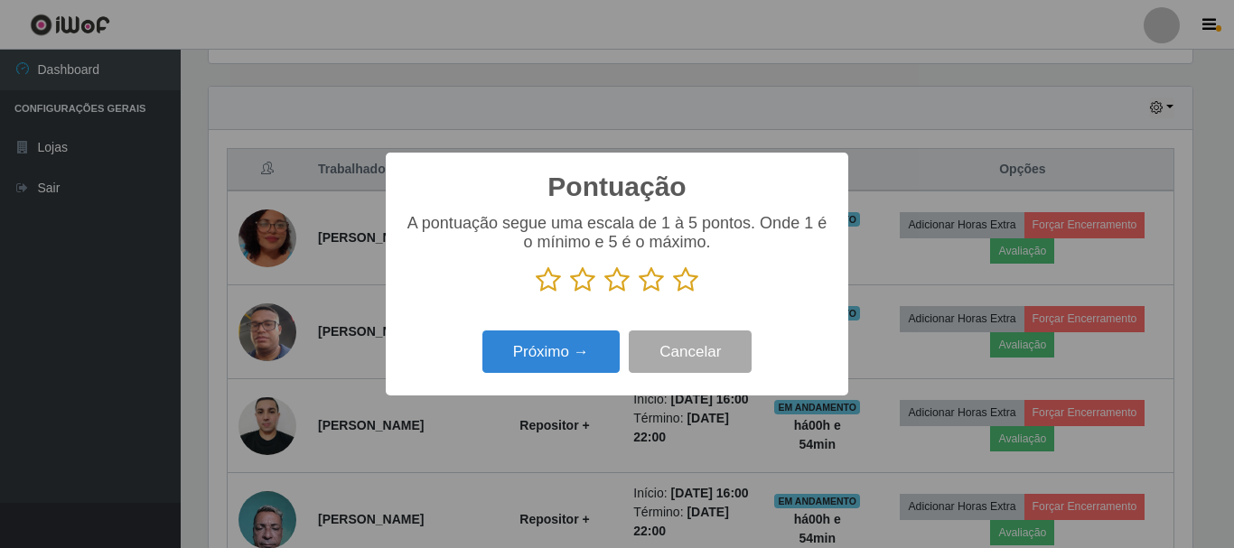
drag, startPoint x: 683, startPoint y: 281, endPoint x: 613, endPoint y: 338, distance: 90.6
click at [677, 292] on icon at bounding box center [685, 280] width 25 height 27
click at [673, 294] on input "radio" at bounding box center [673, 294] width 0 height 0
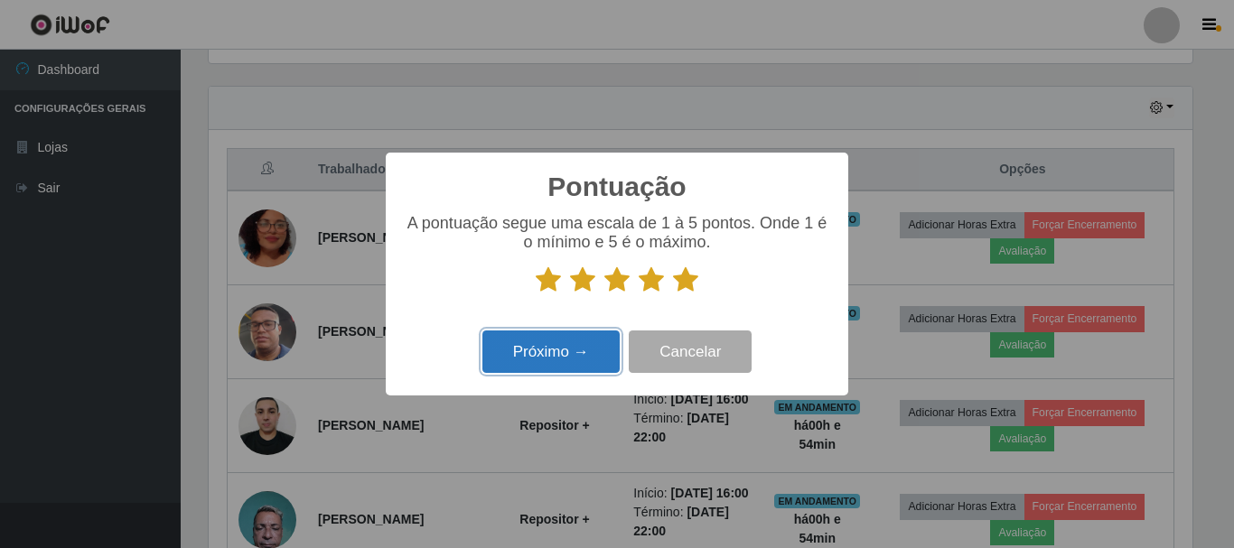
click at [599, 349] on button "Próximo →" at bounding box center [550, 352] width 137 height 42
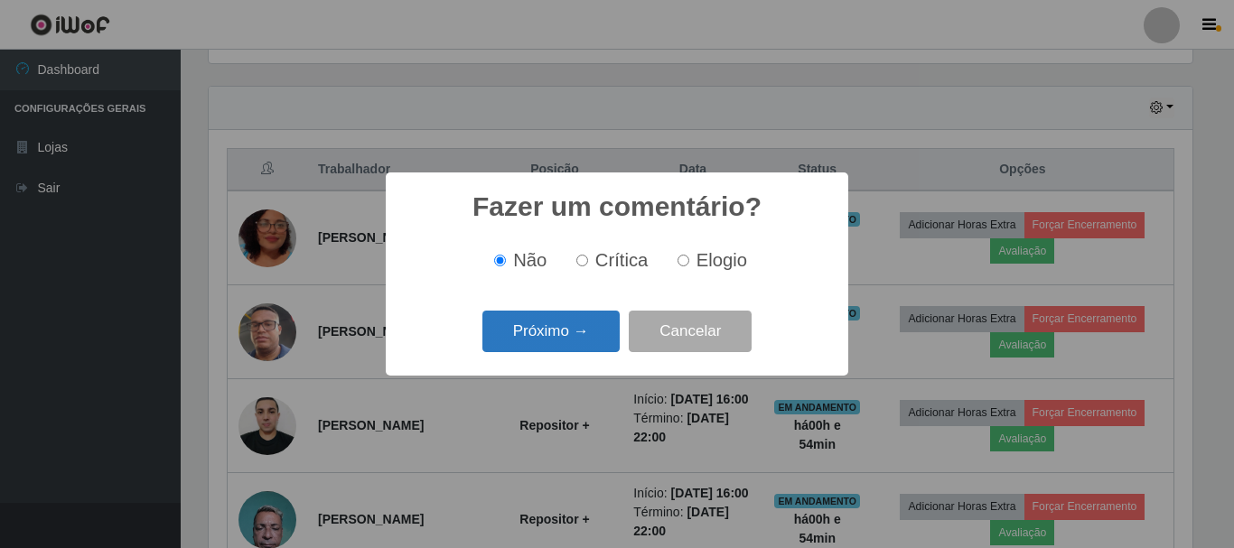
click at [558, 331] on button "Próximo →" at bounding box center [550, 332] width 137 height 42
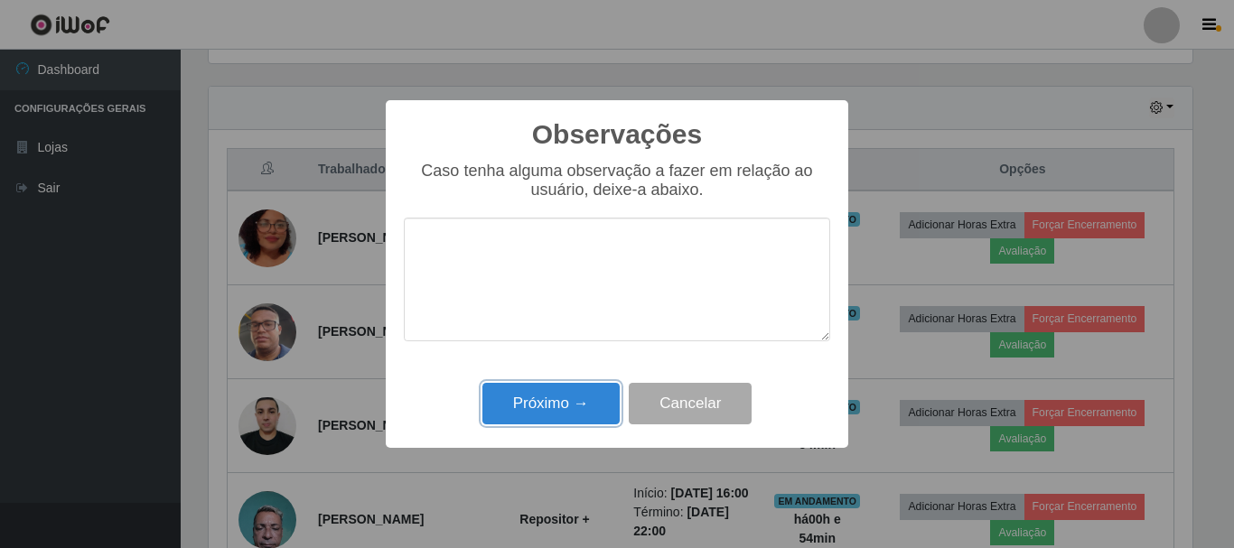
drag, startPoint x: 568, startPoint y: 402, endPoint x: 634, endPoint y: 310, distance: 113.3
click at [568, 401] on button "Próximo →" at bounding box center [550, 404] width 137 height 42
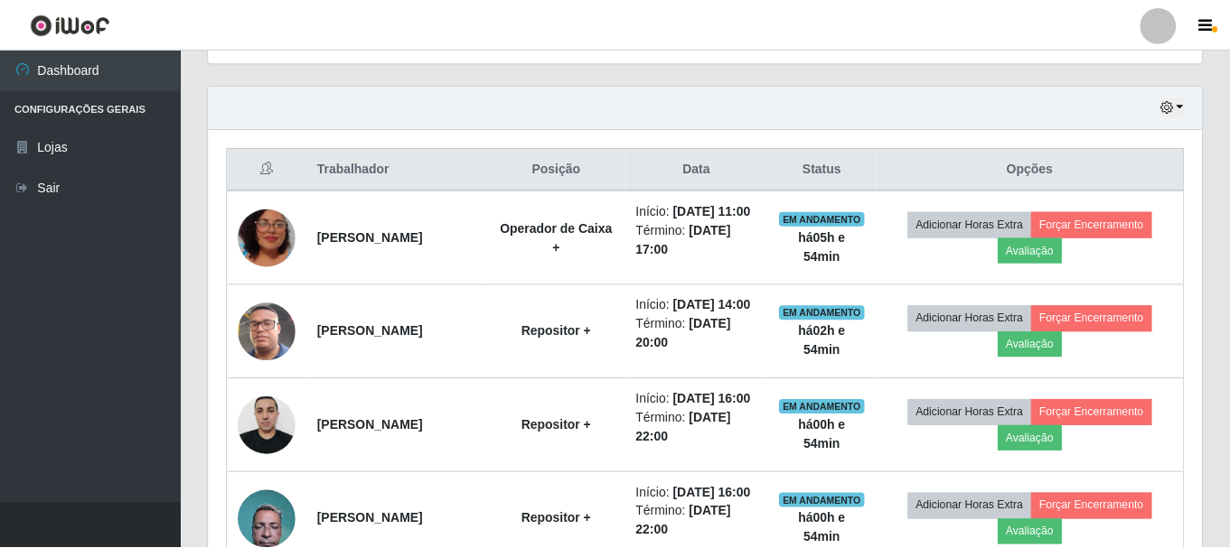
scroll to position [375, 993]
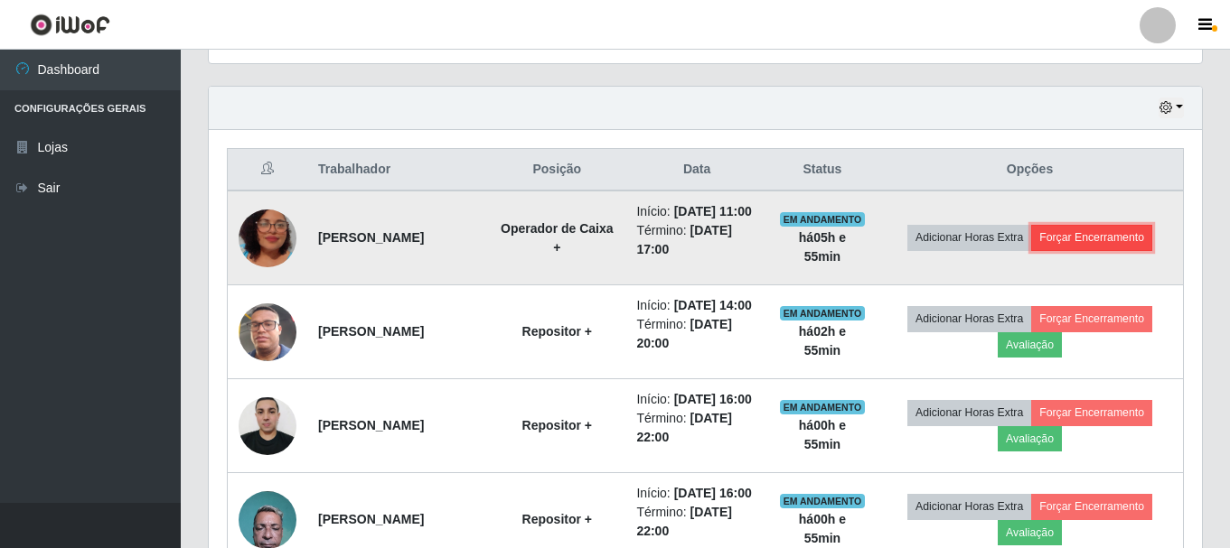
click at [1071, 248] on button "Forçar Encerramento" at bounding box center [1091, 237] width 121 height 25
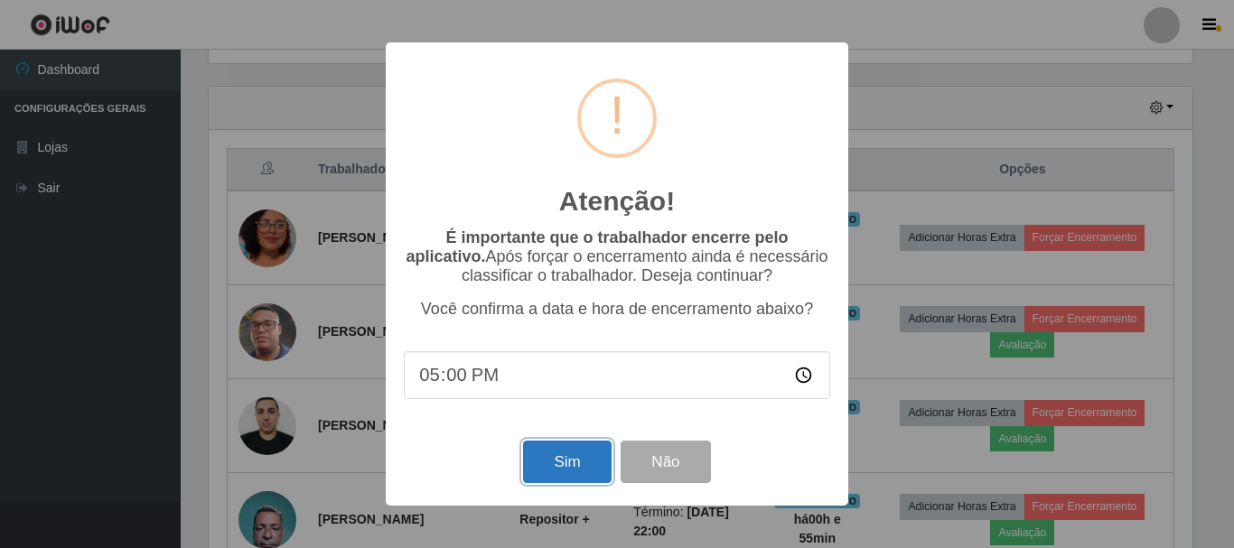
click at [565, 464] on button "Sim" at bounding box center [567, 462] width 88 height 42
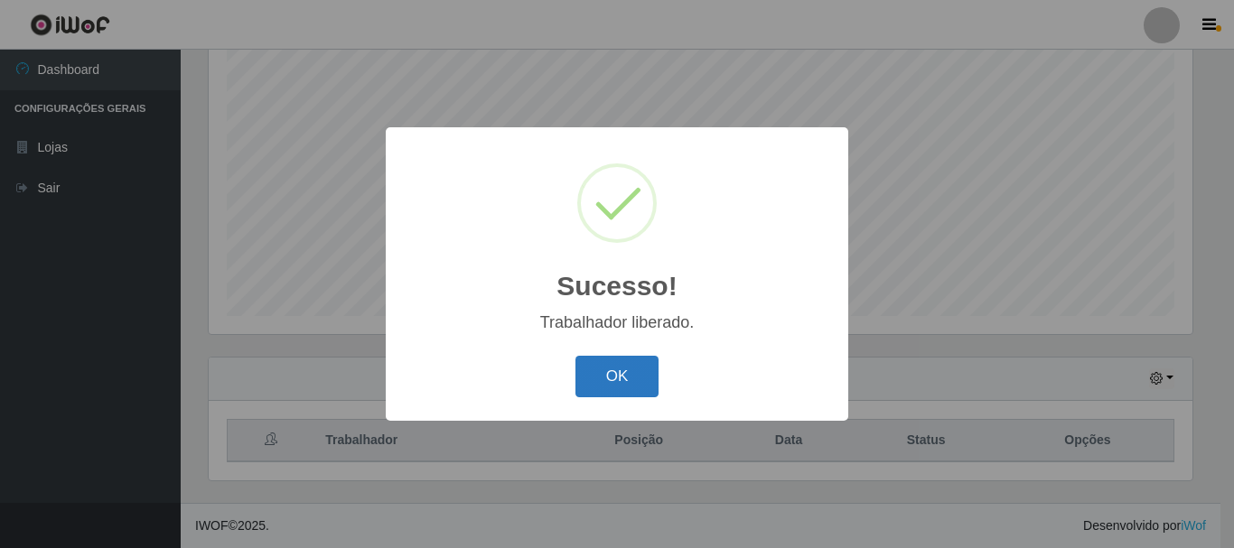
click at [629, 383] on button "OK" at bounding box center [618, 377] width 84 height 42
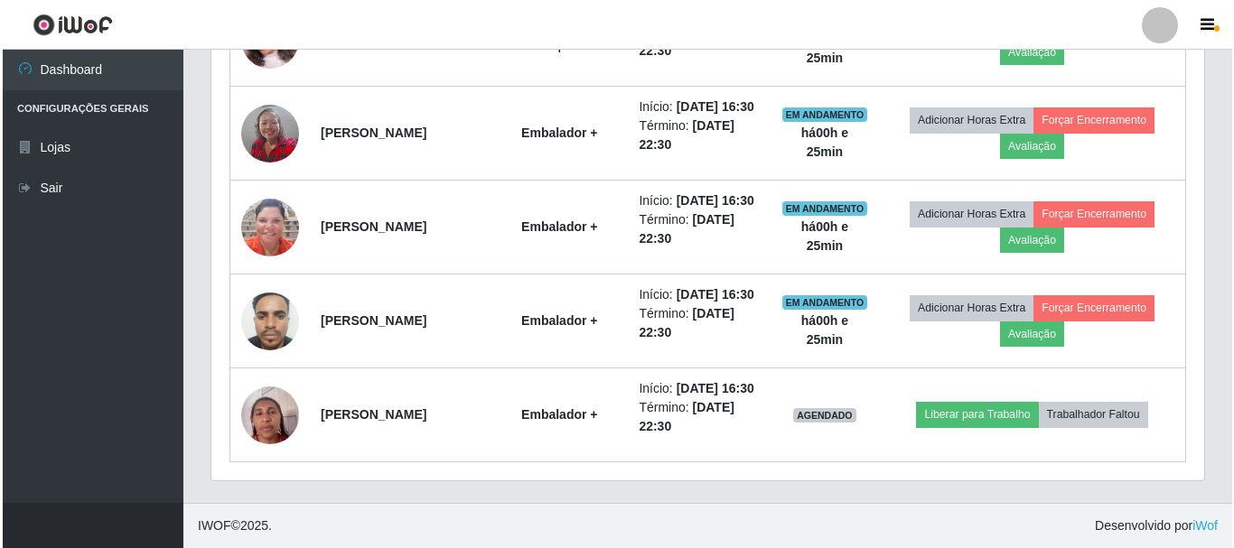
scroll to position [1798, 0]
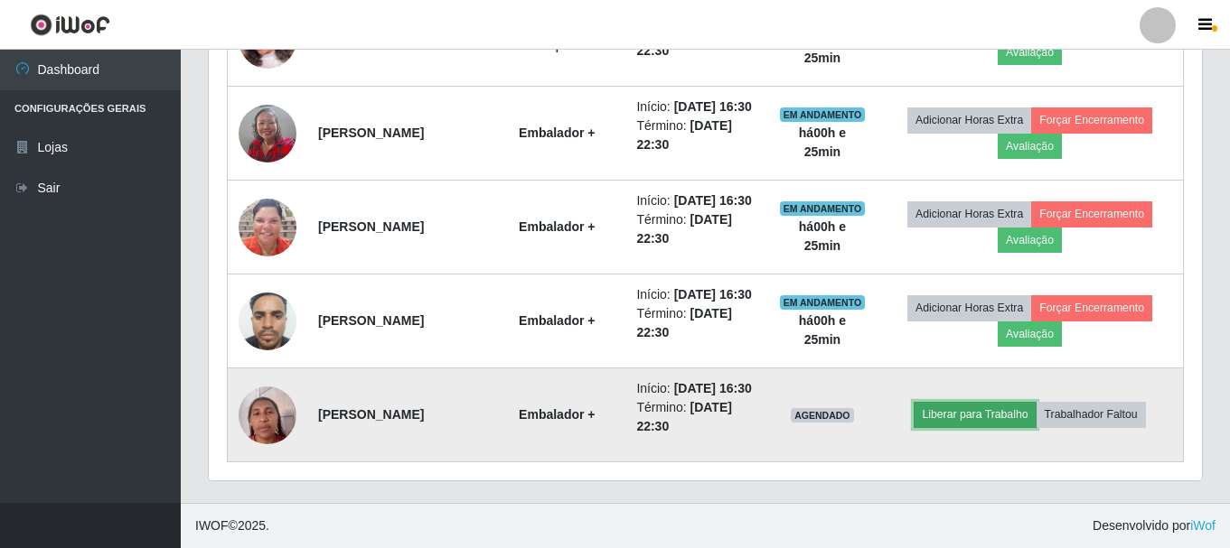
click at [970, 404] on button "Liberar para Trabalho" at bounding box center [974, 414] width 122 height 25
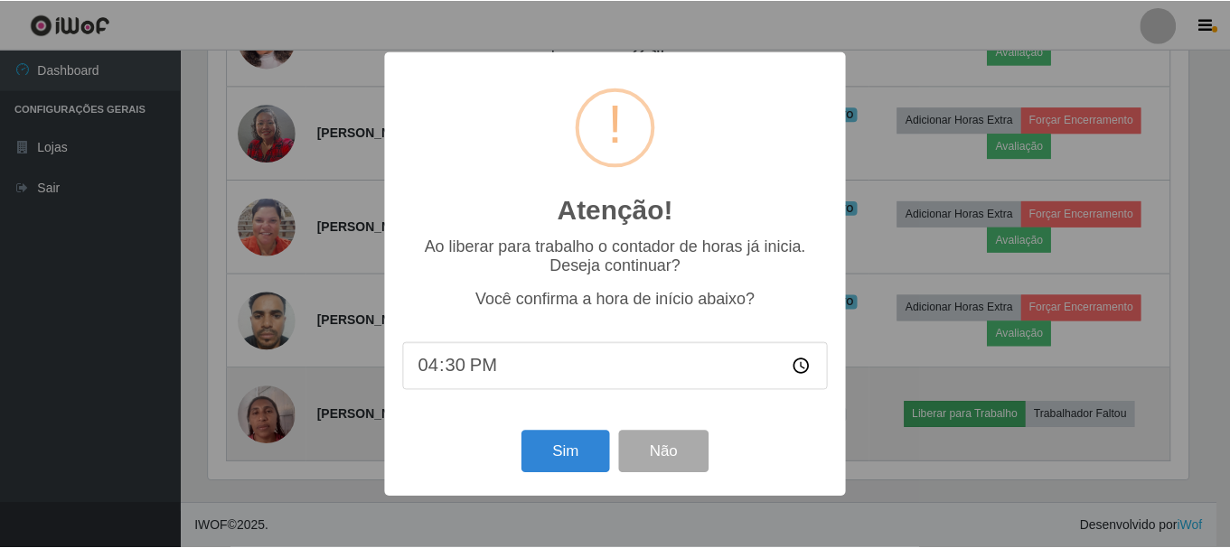
scroll to position [375, 984]
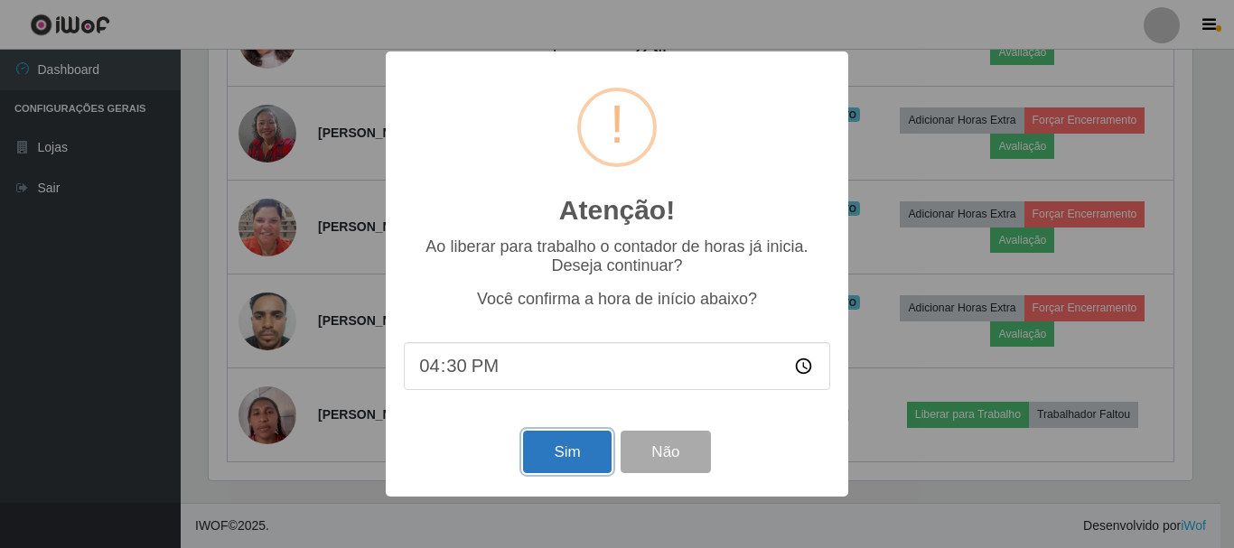
click at [564, 462] on button "Sim" at bounding box center [567, 452] width 88 height 42
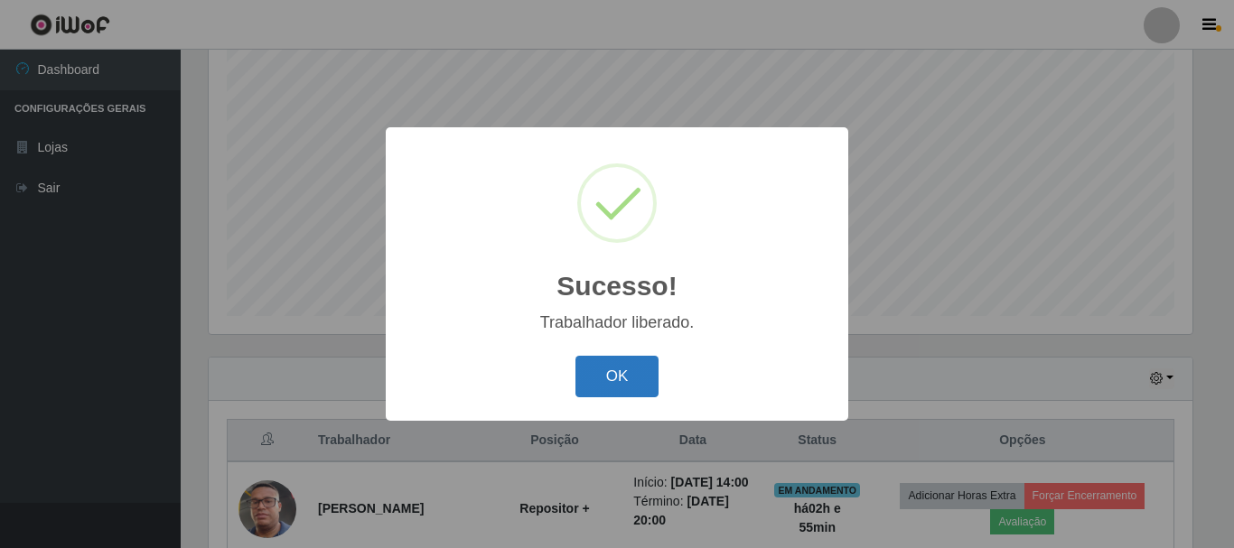
click at [645, 387] on button "OK" at bounding box center [618, 377] width 84 height 42
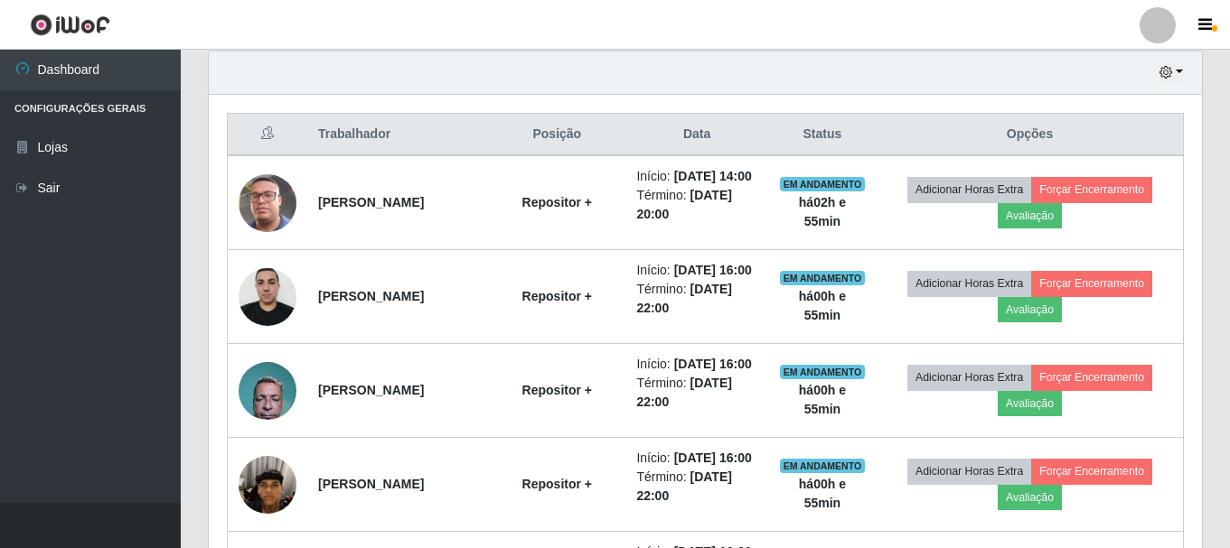
scroll to position [443, 0]
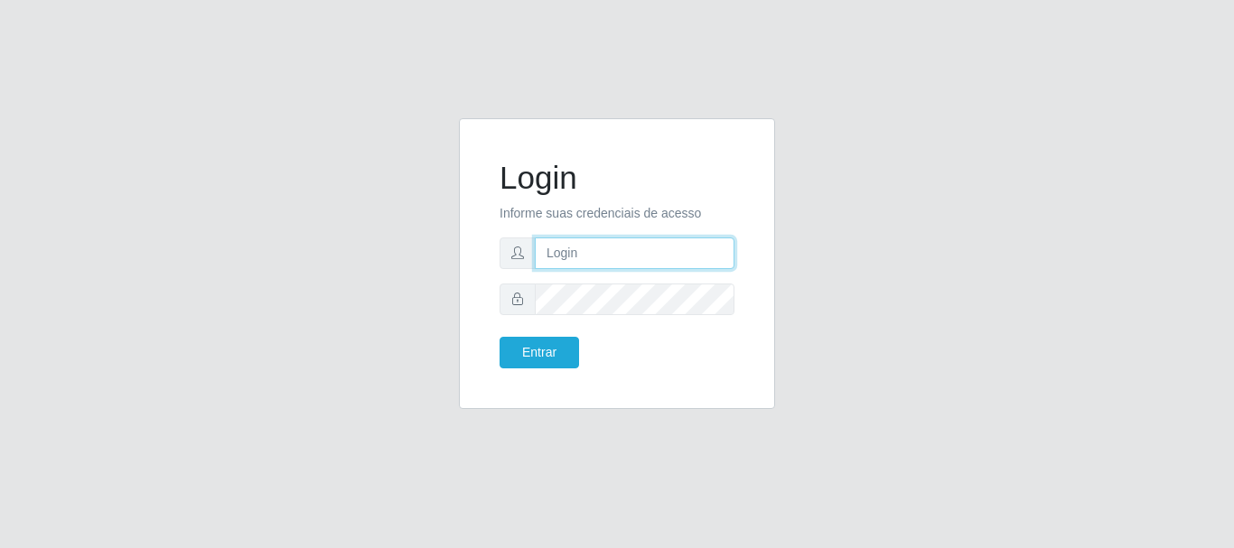
click at [617, 256] on input "text" at bounding box center [635, 254] width 200 height 32
type input "edherlandson.santos@nordestao.com.br"
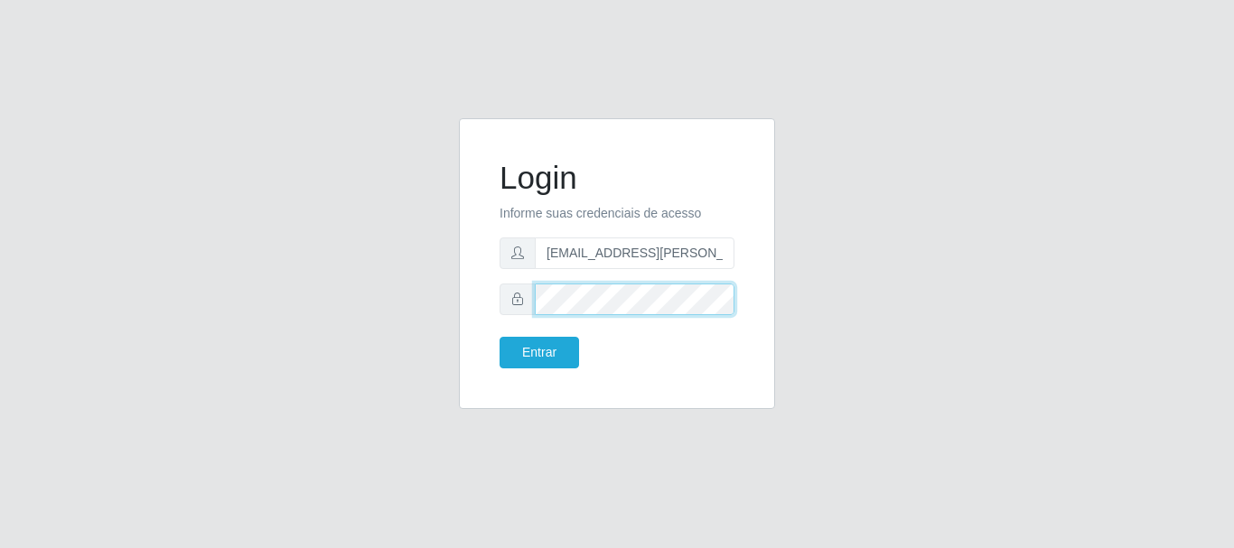
click at [500, 337] on button "Entrar" at bounding box center [540, 353] width 80 height 32
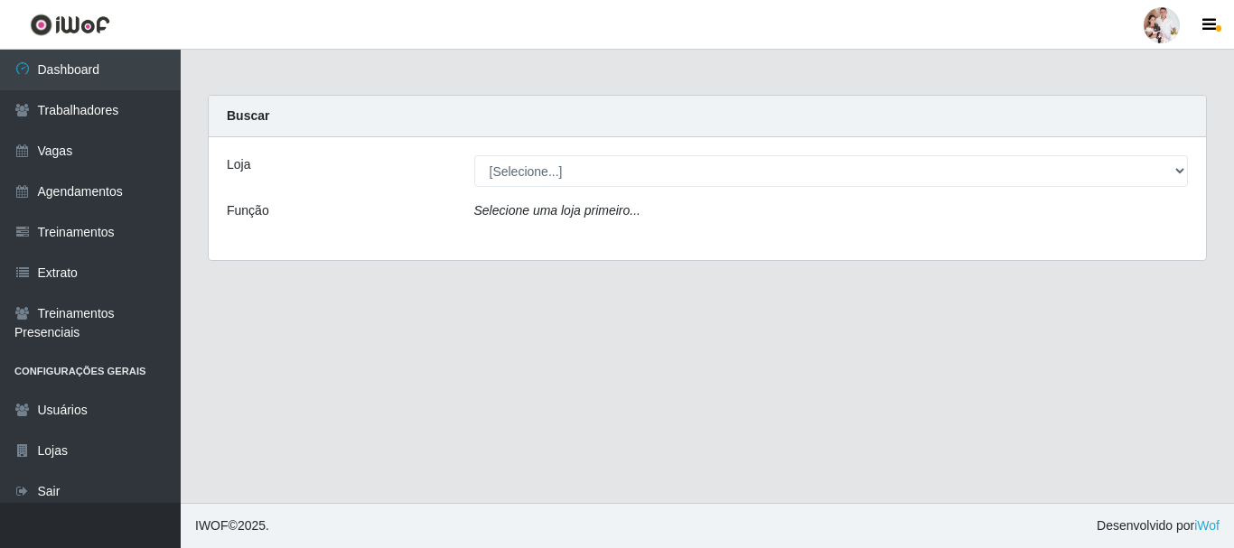
click at [1156, 24] on div at bounding box center [1162, 25] width 36 height 36
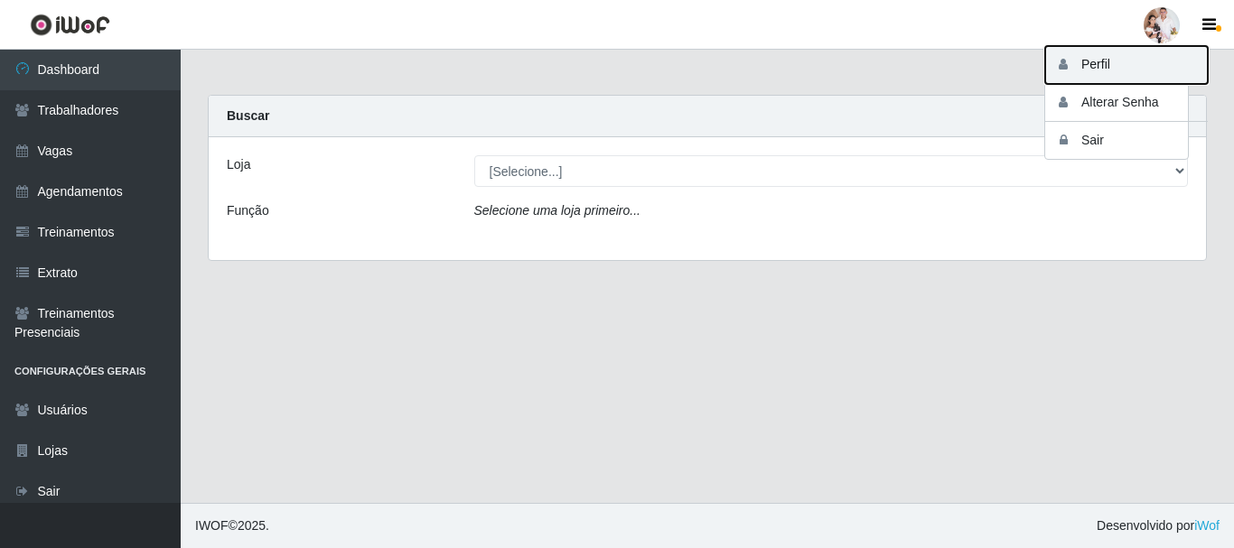
click at [1107, 69] on button "Perfil" at bounding box center [1126, 65] width 163 height 38
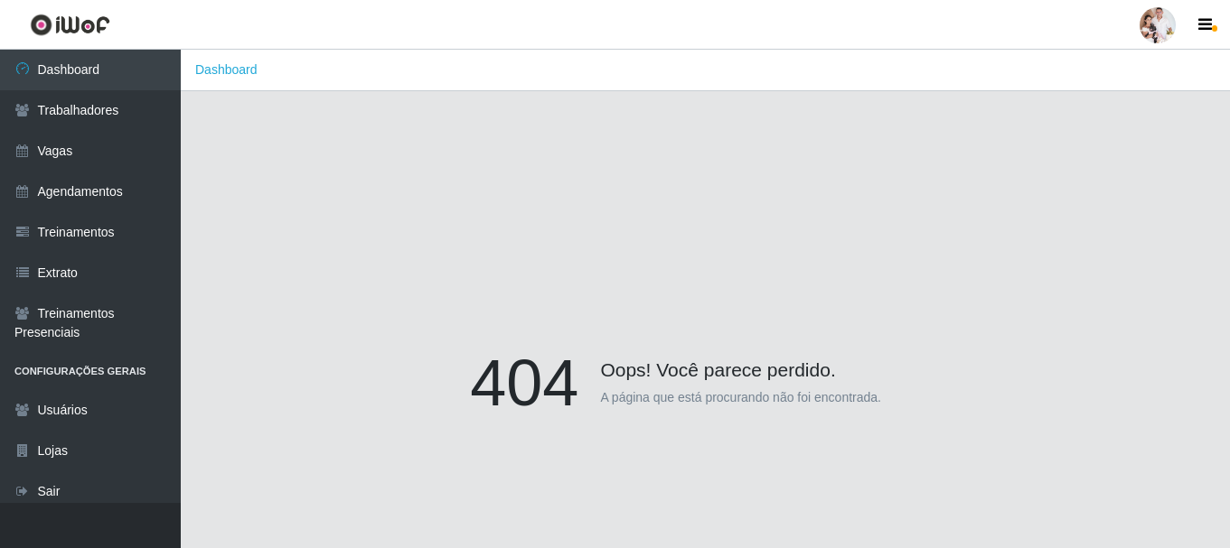
click at [762, 169] on div "404 Oops! Você parece perdido. A página que está procurando não foi encontrada." at bounding box center [705, 387] width 995 height 548
click at [428, 280] on div "404 Oops! Você parece perdido. A página que está procurando não foi encontrada." at bounding box center [705, 387] width 995 height 548
